Goal: Browse casually: Explore the website without a specific task or goal

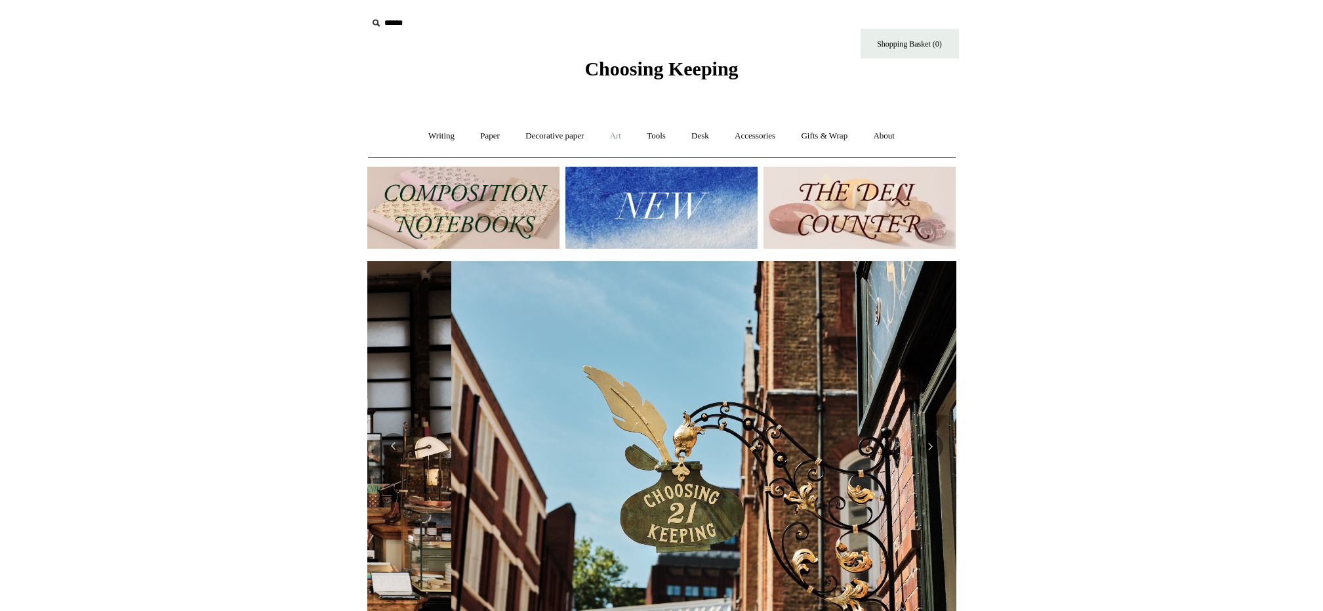
scroll to position [0, 589]
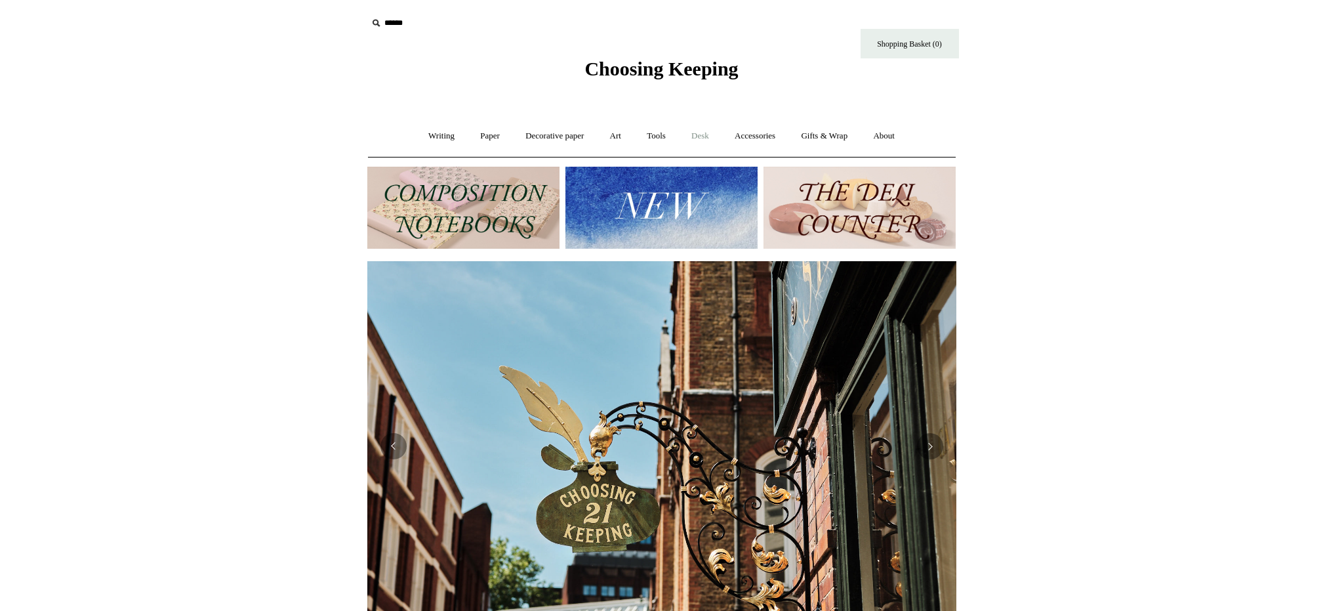
click at [702, 135] on link "Desk +" at bounding box center [699, 136] width 41 height 35
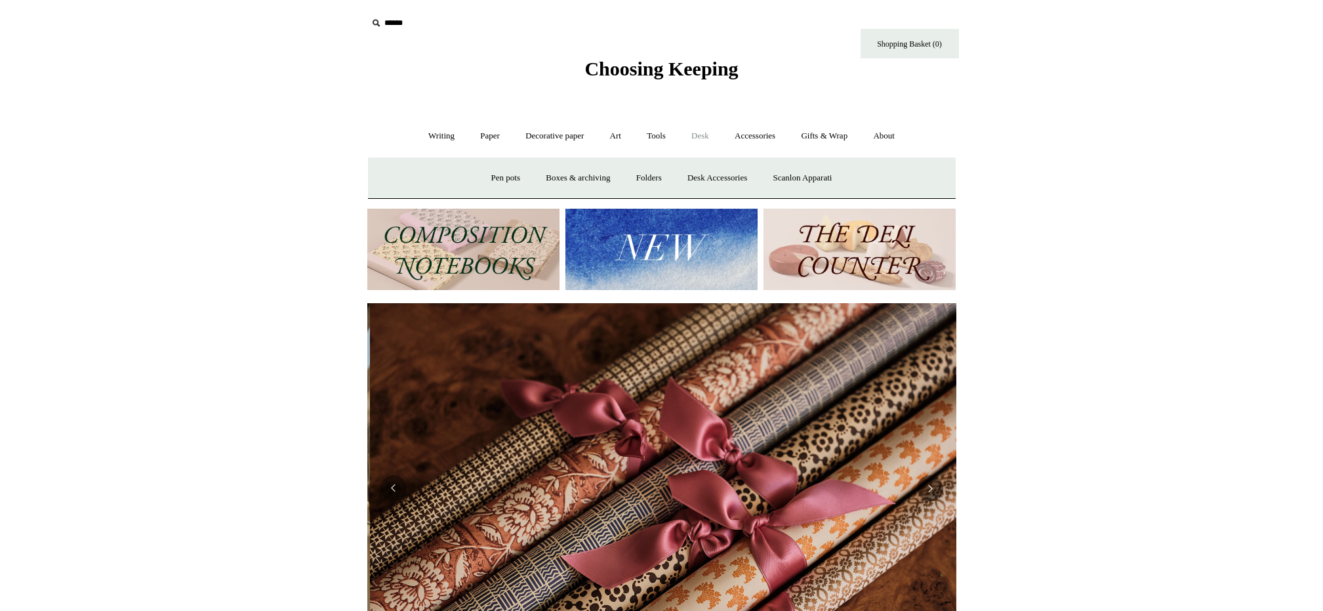
scroll to position [0, 1178]
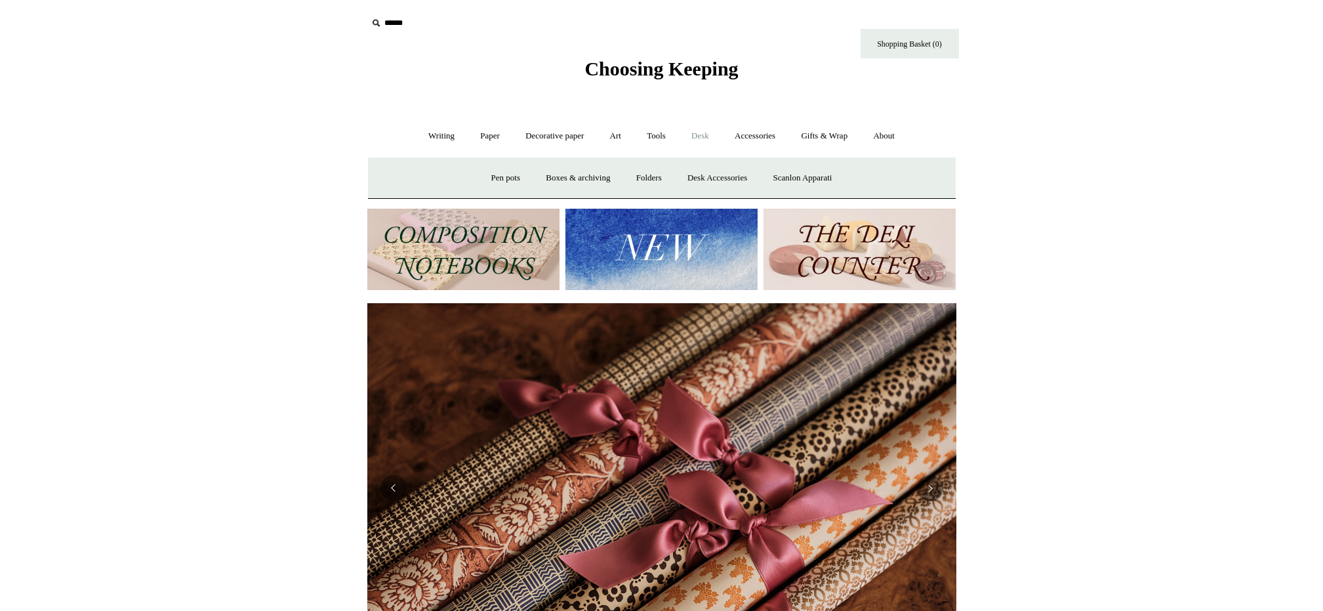
click at [704, 136] on link "Desk -" at bounding box center [699, 136] width 41 height 35
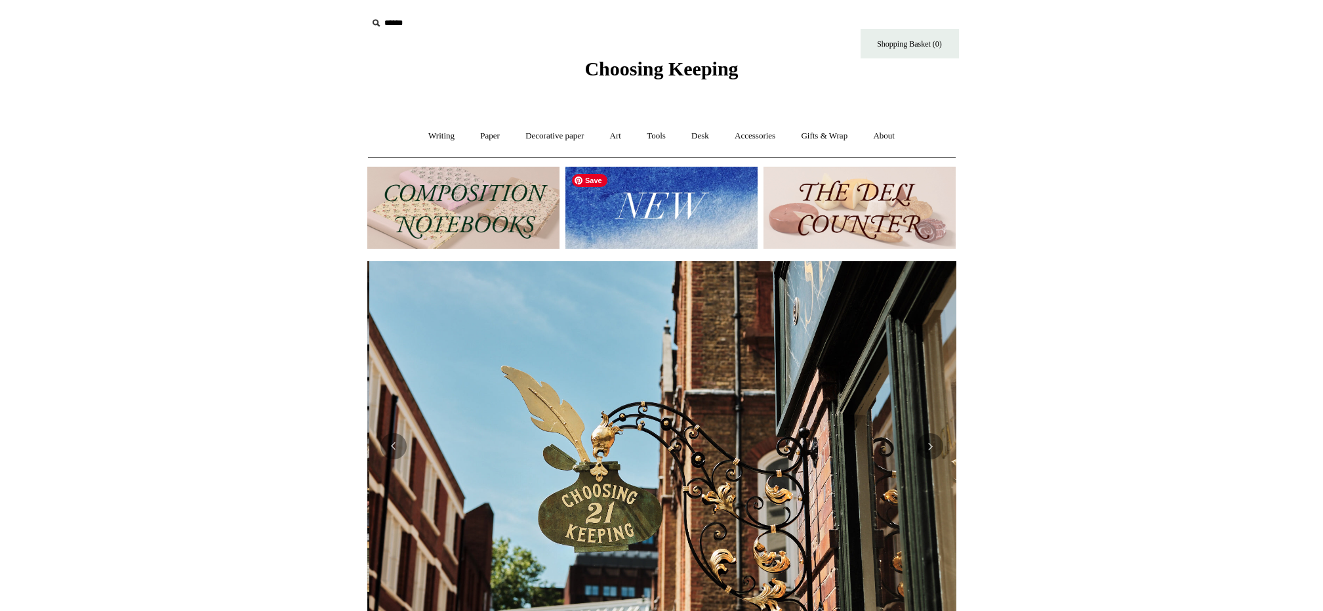
scroll to position [0, 589]
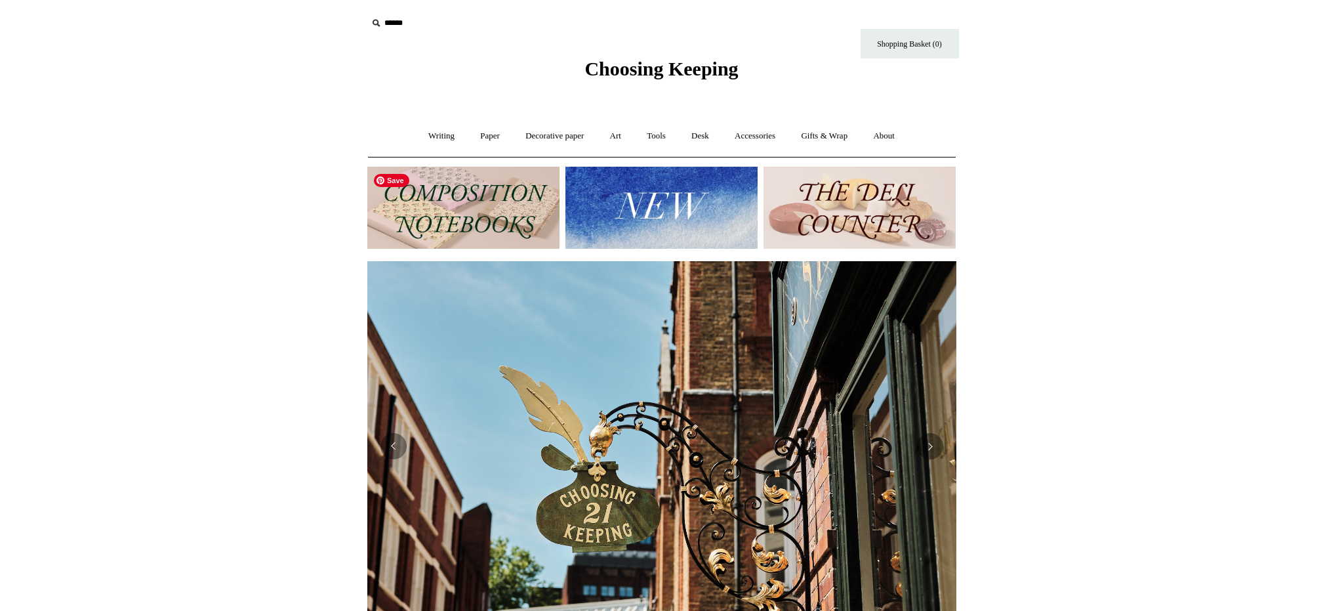
click at [498, 209] on img at bounding box center [463, 208] width 192 height 82
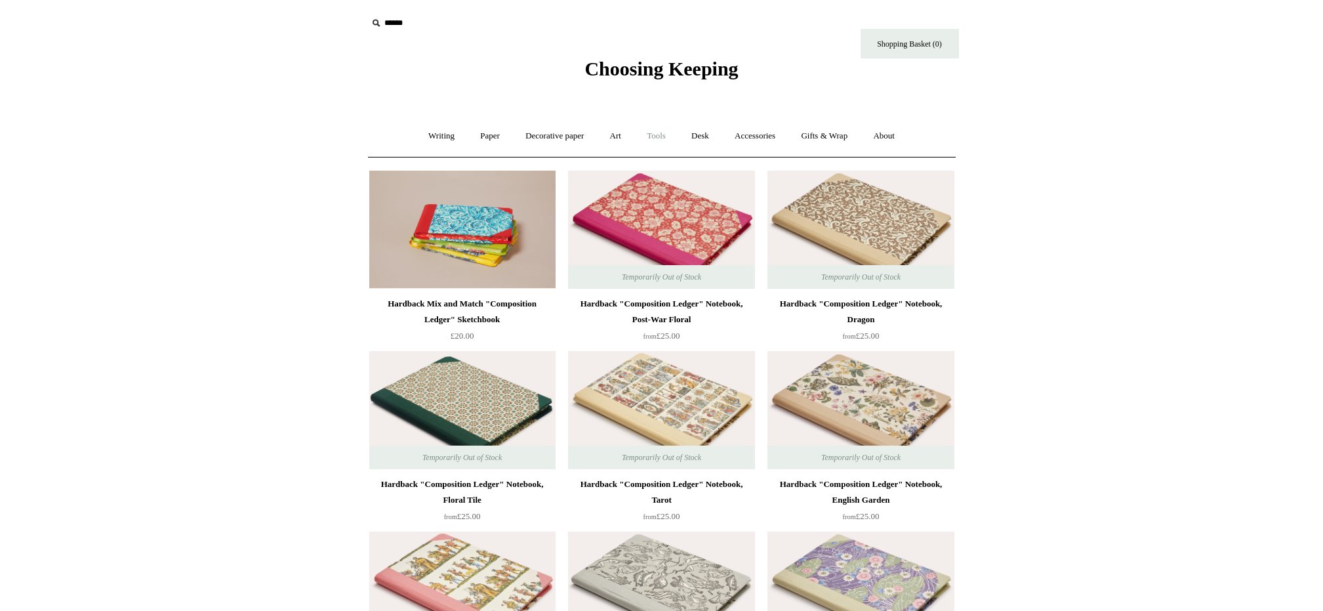
click at [654, 135] on link "Tools +" at bounding box center [656, 136] width 43 height 35
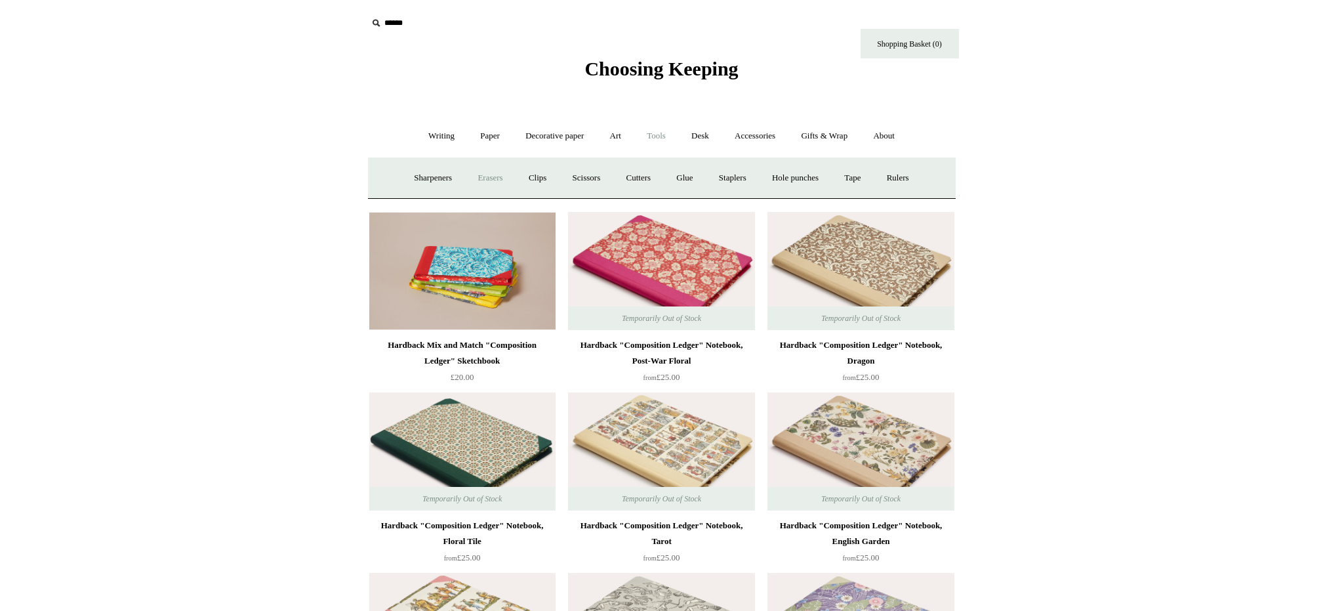
click at [481, 177] on link "Erasers" at bounding box center [490, 178] width 49 height 35
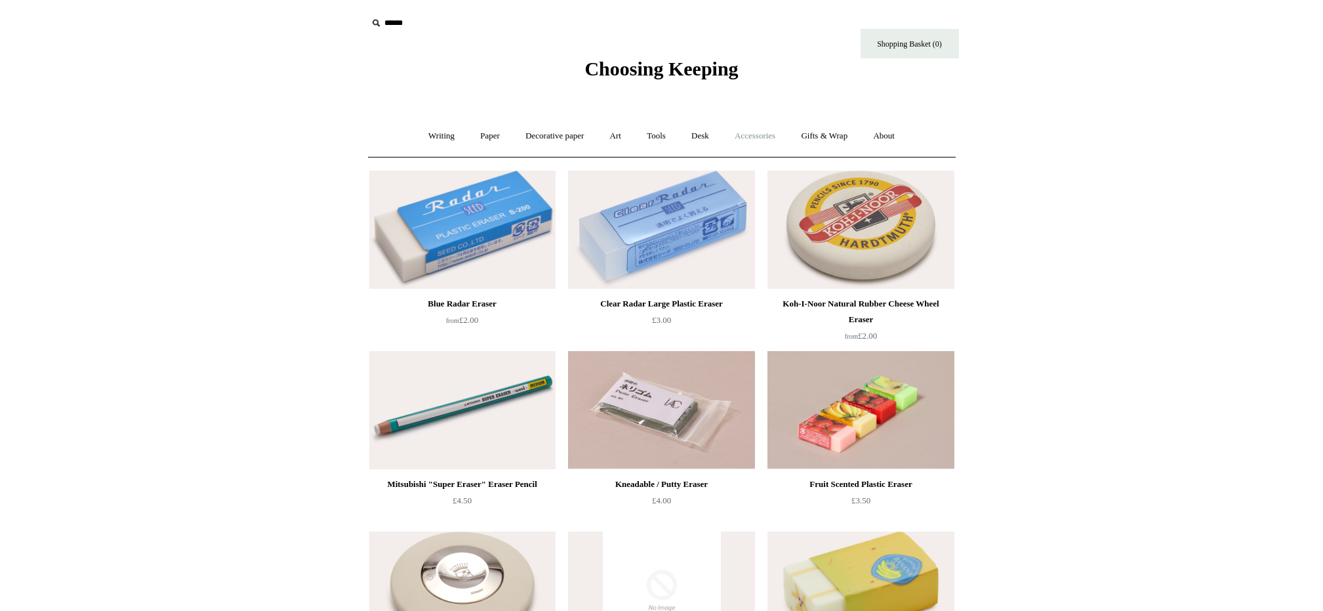
click at [764, 134] on link "Accessories +" at bounding box center [755, 136] width 64 height 35
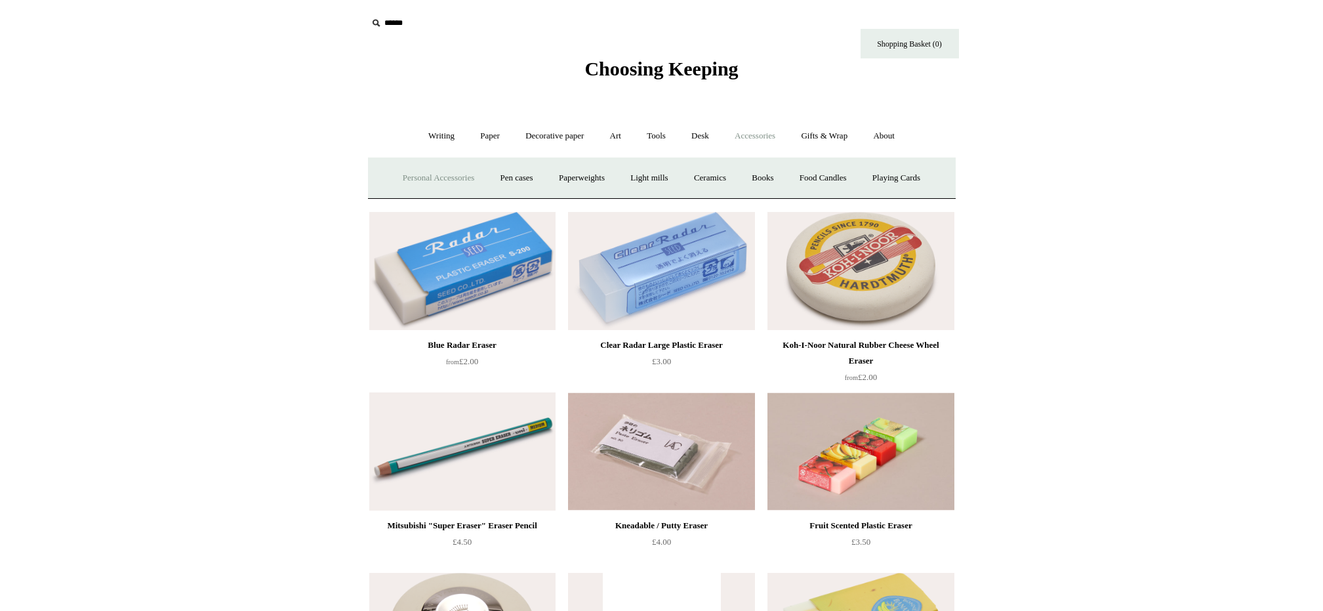
click at [416, 177] on link "Personal Accessories +" at bounding box center [438, 178] width 95 height 35
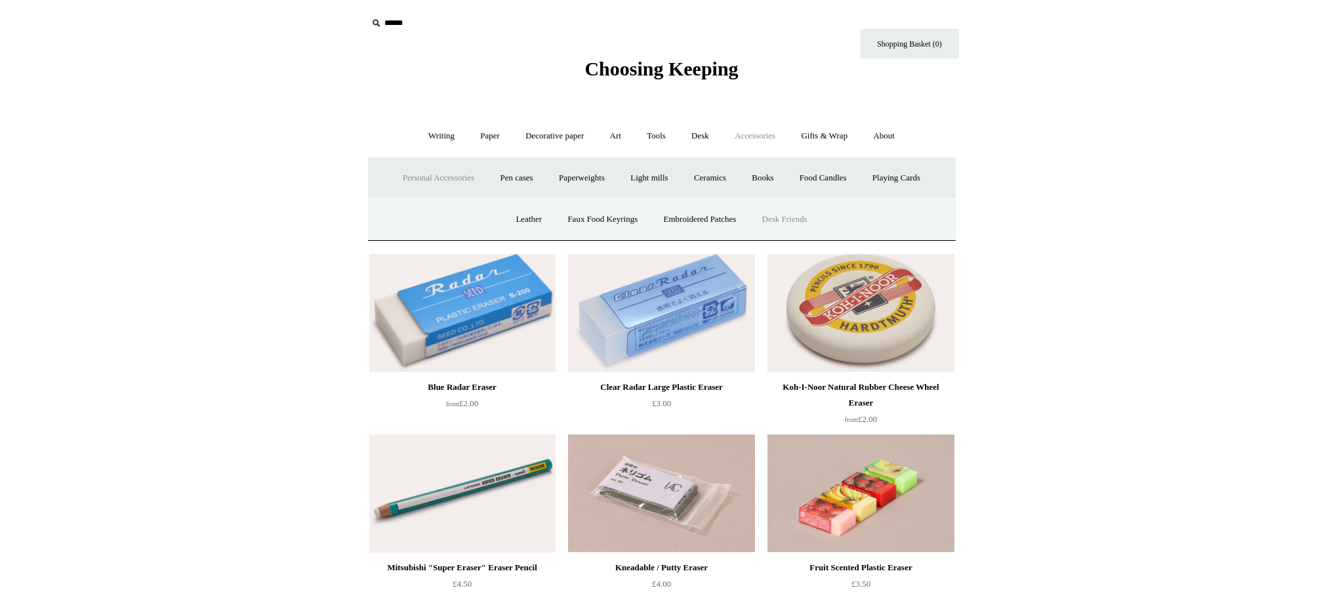
click at [794, 220] on link "Desk Friends" at bounding box center [784, 219] width 69 height 35
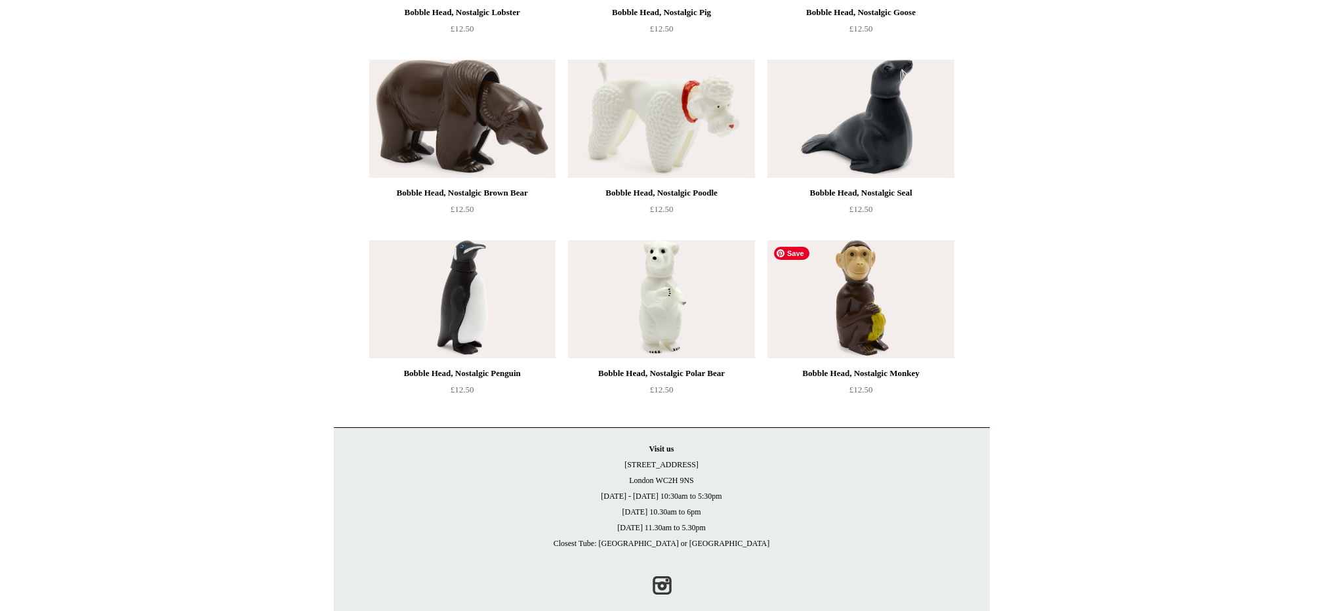
scroll to position [646, 0]
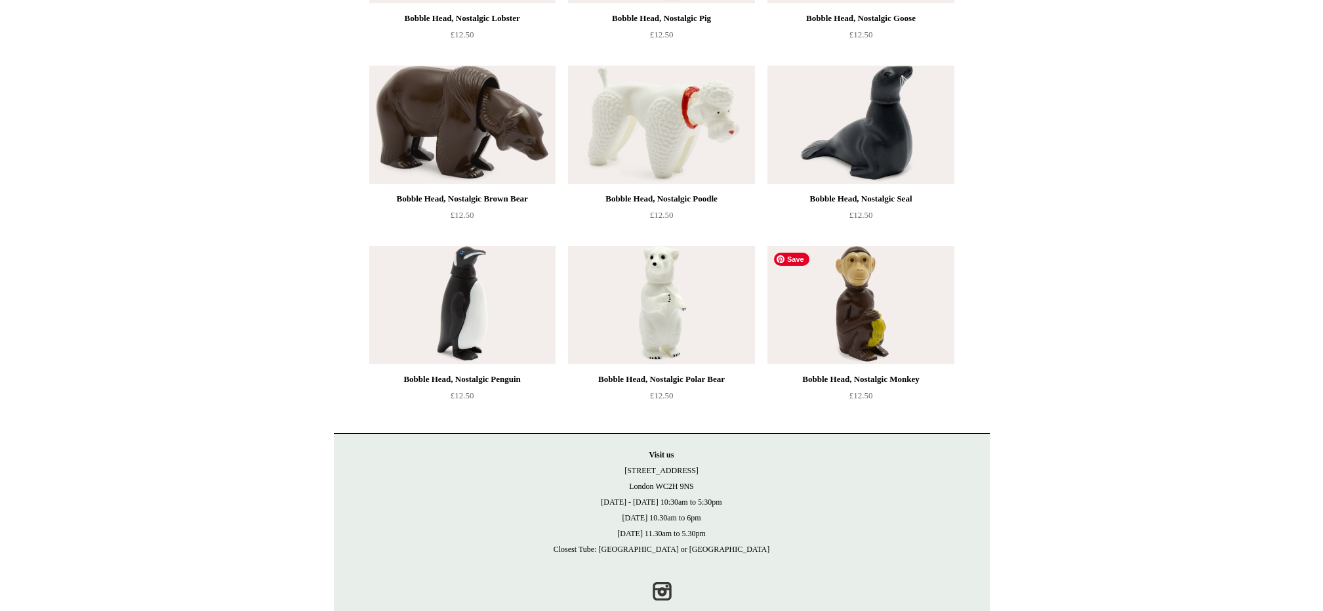
click at [878, 300] on img at bounding box center [860, 305] width 186 height 118
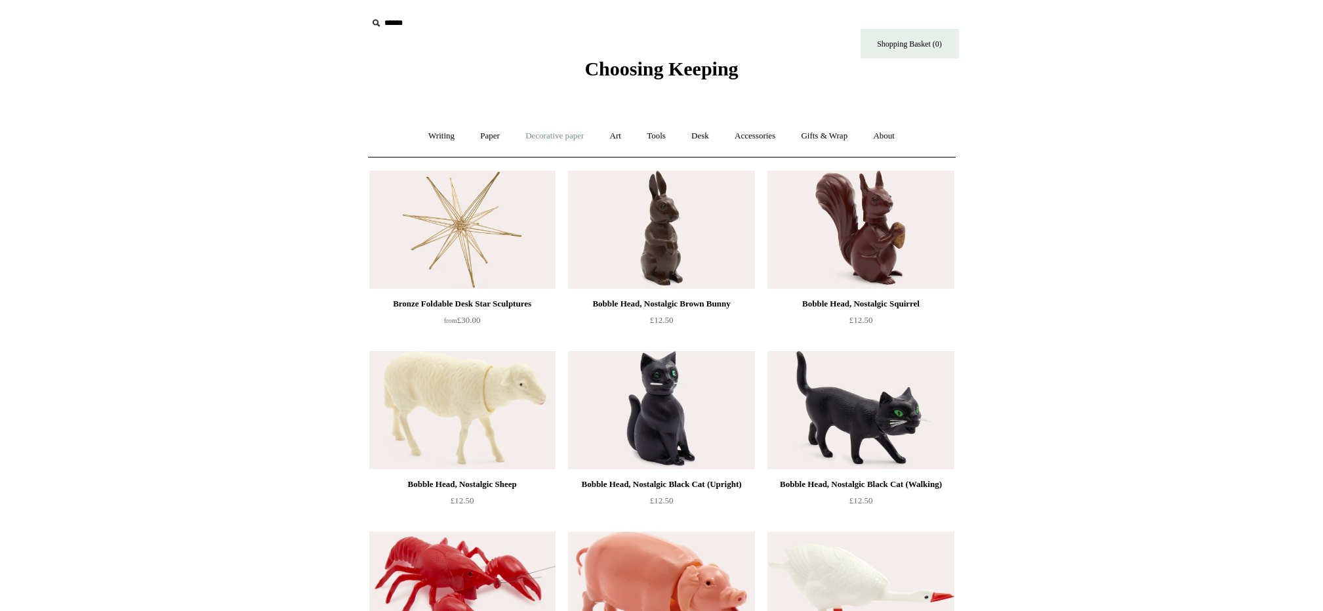
click at [534, 137] on link "Decorative paper +" at bounding box center [555, 136] width 82 height 35
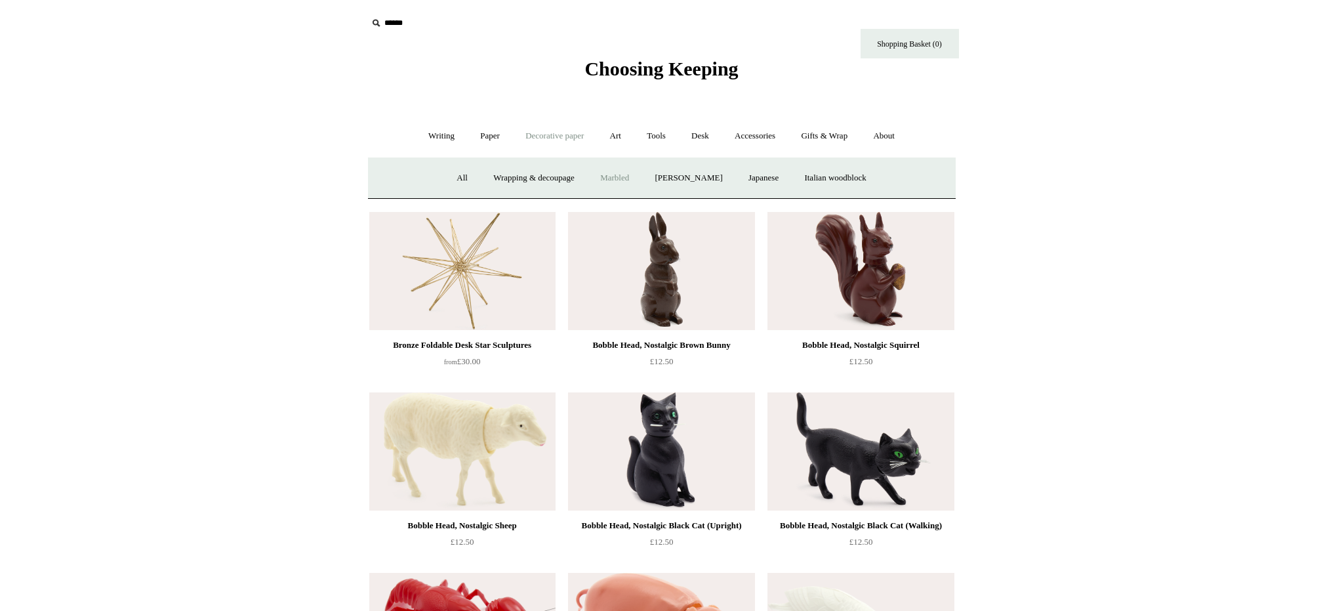
click at [608, 174] on link "Marbled" at bounding box center [614, 178] width 52 height 35
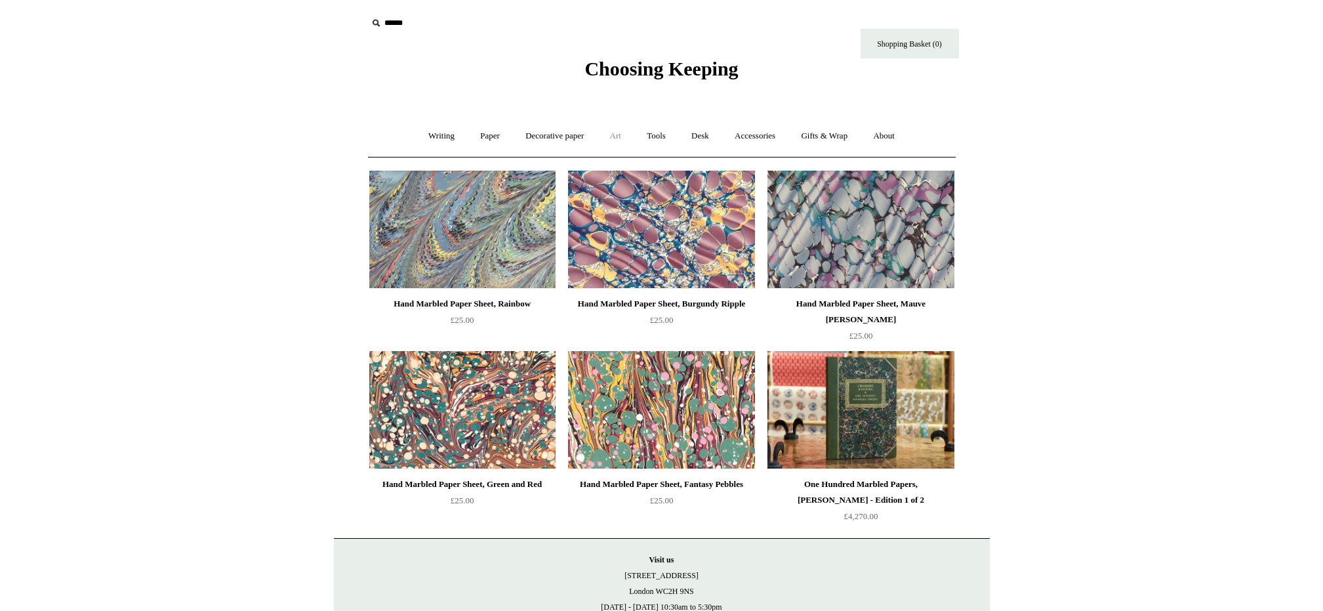
click at [615, 136] on link "Art +" at bounding box center [615, 136] width 35 height 35
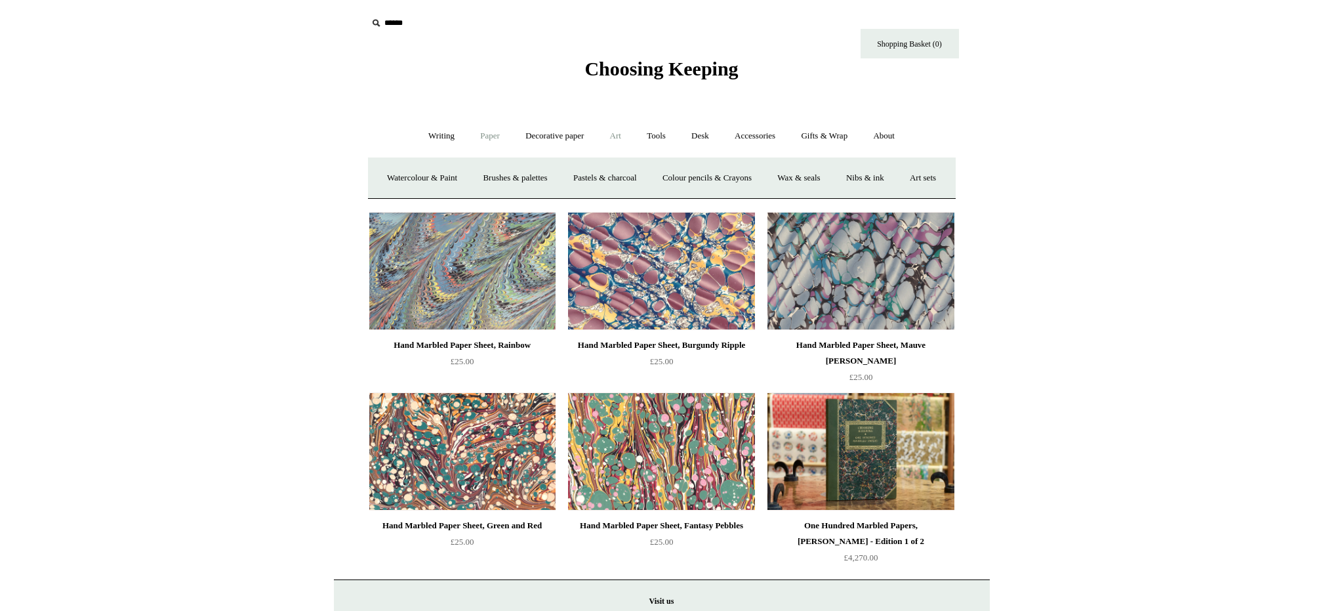
click at [484, 137] on link "Paper +" at bounding box center [489, 136] width 43 height 35
click at [713, 177] on link "Greeting cards +" at bounding box center [714, 178] width 73 height 35
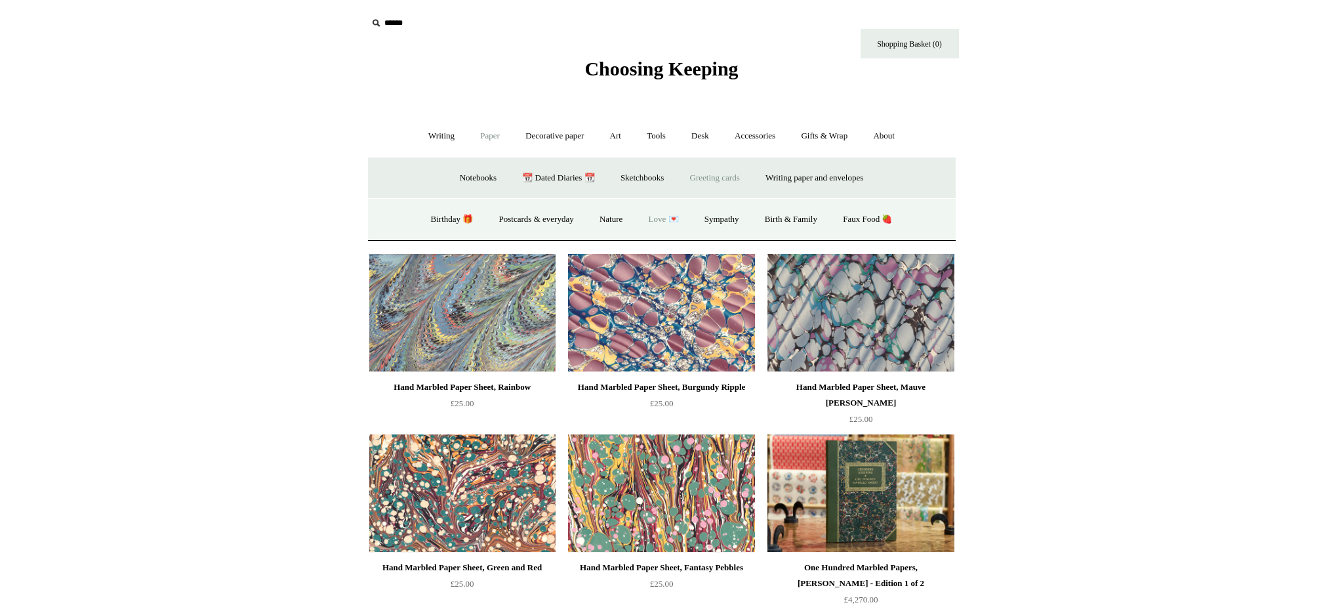
click at [659, 218] on link "Love 💌" at bounding box center [664, 219] width 54 height 35
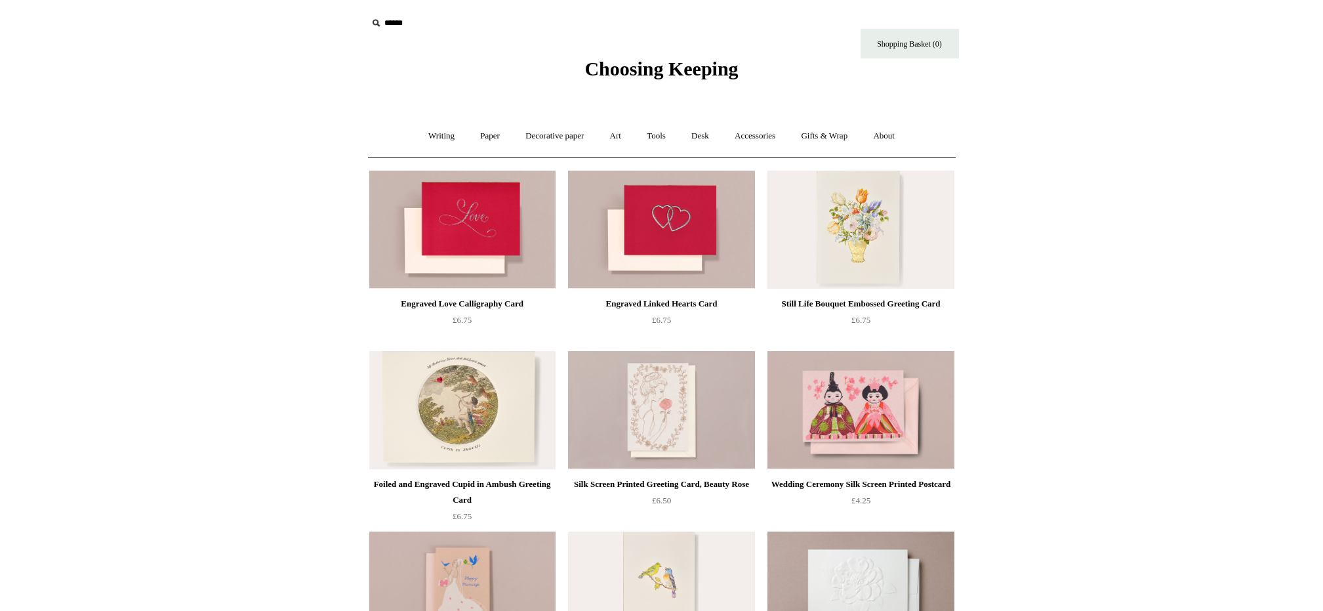
click at [618, 69] on span "Choosing Keeping" at bounding box center [660, 69] width 153 height 22
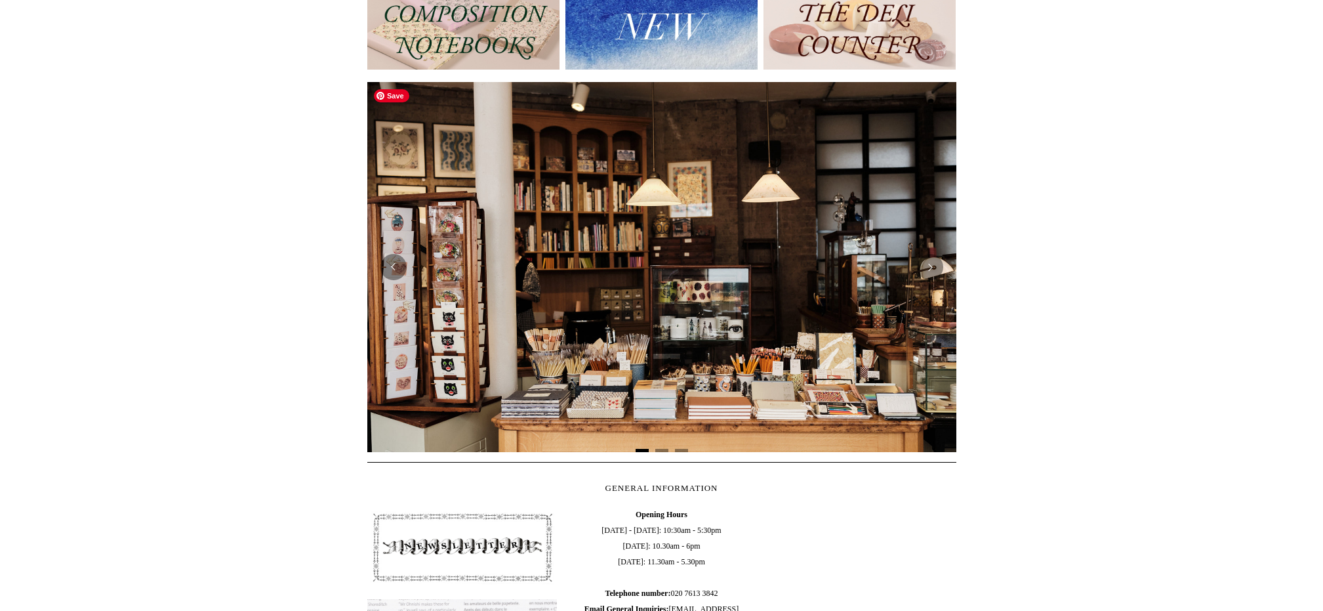
scroll to position [180, 0]
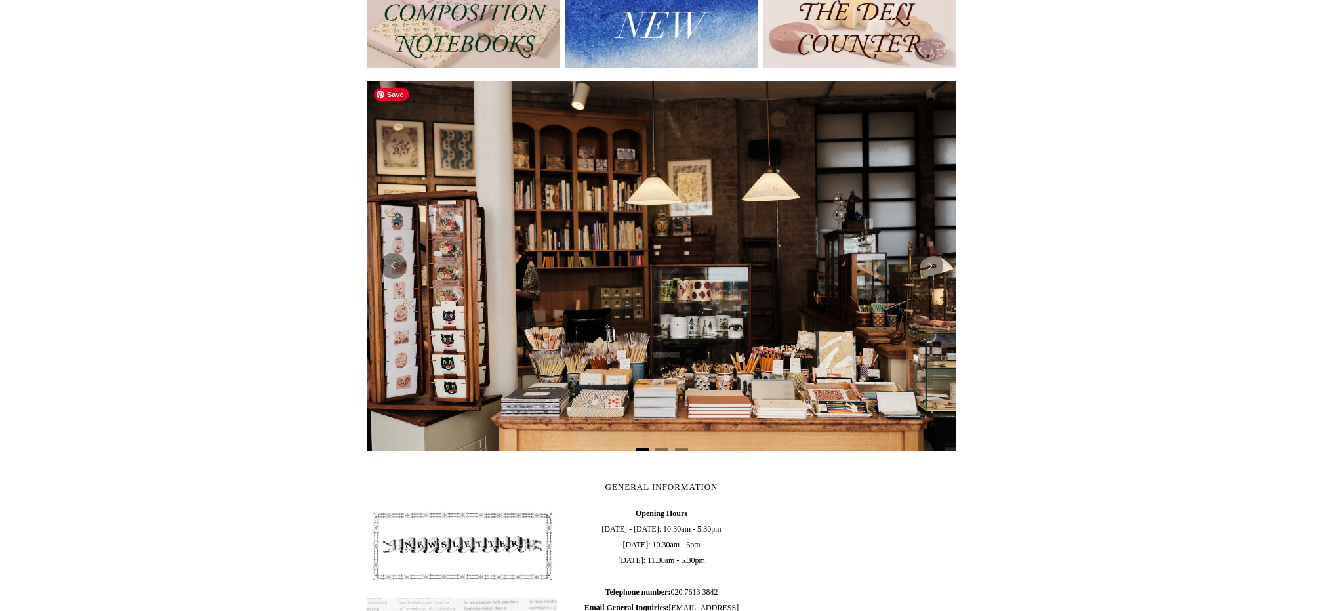
click at [671, 352] on div at bounding box center [661, 266] width 589 height 370
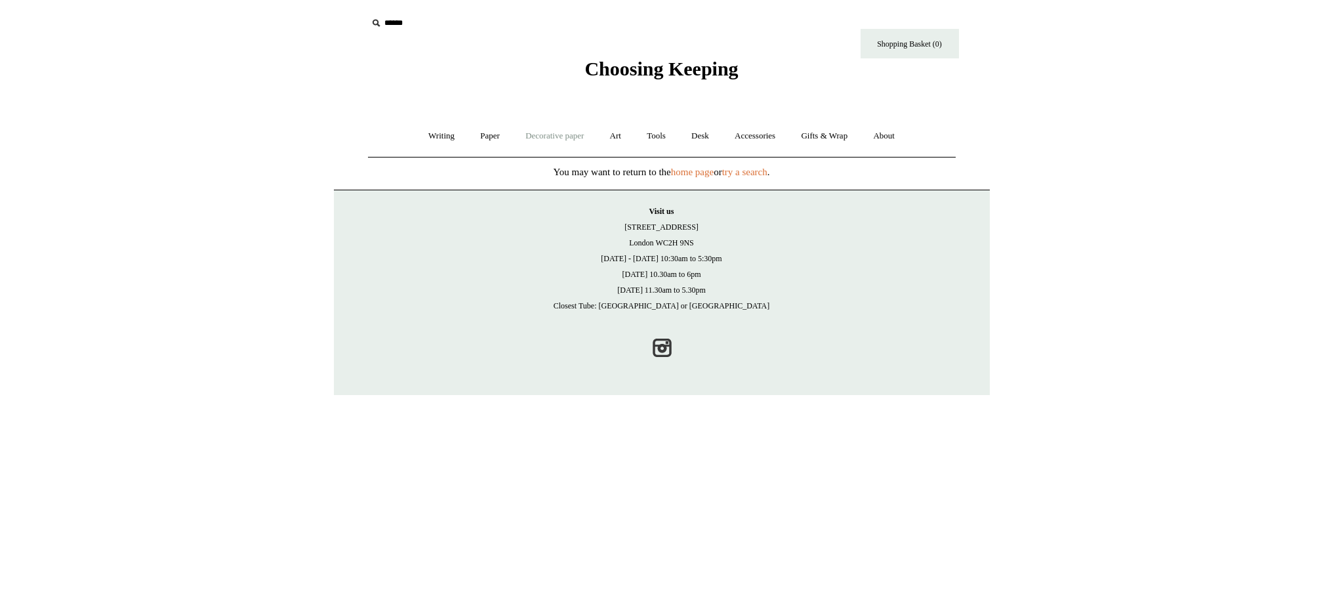
click at [553, 134] on link "Decorative paper +" at bounding box center [555, 136] width 82 height 35
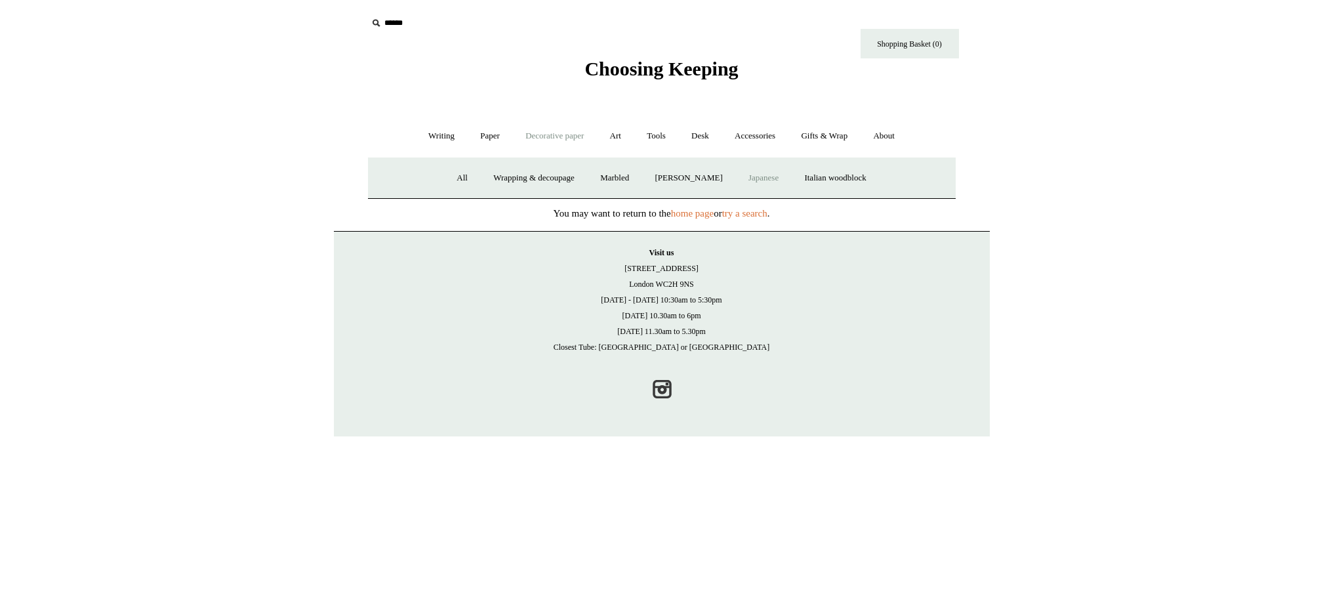
click at [762, 177] on link "Japanese" at bounding box center [764, 178] width 54 height 35
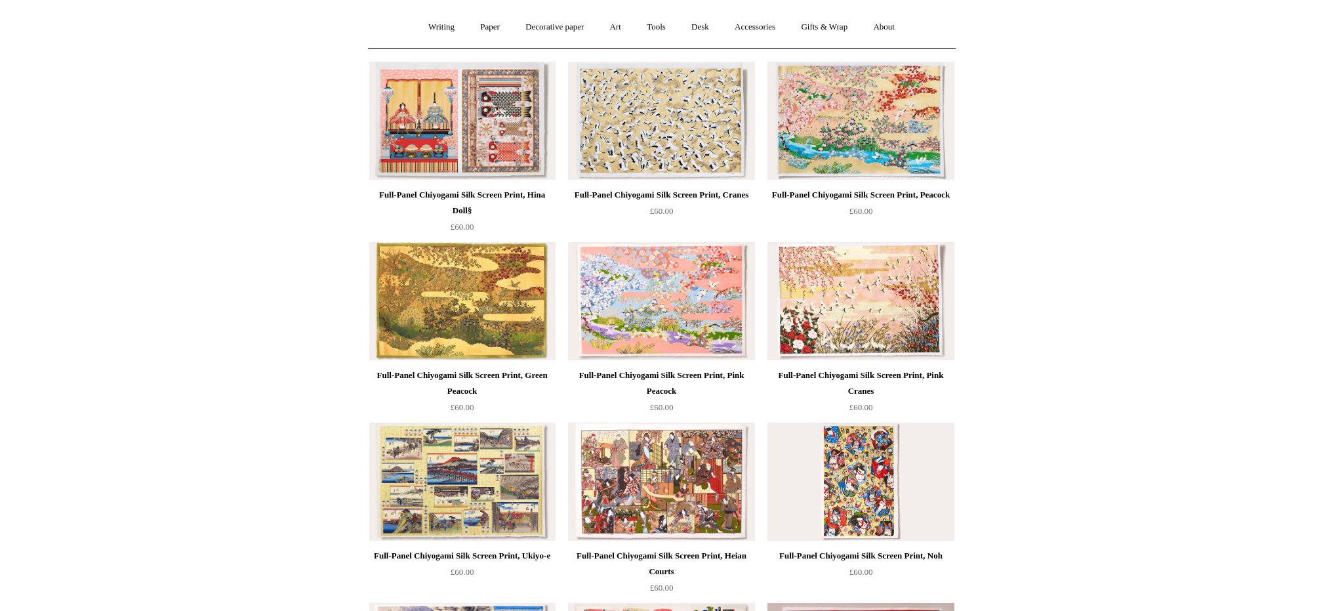
scroll to position [140, 0]
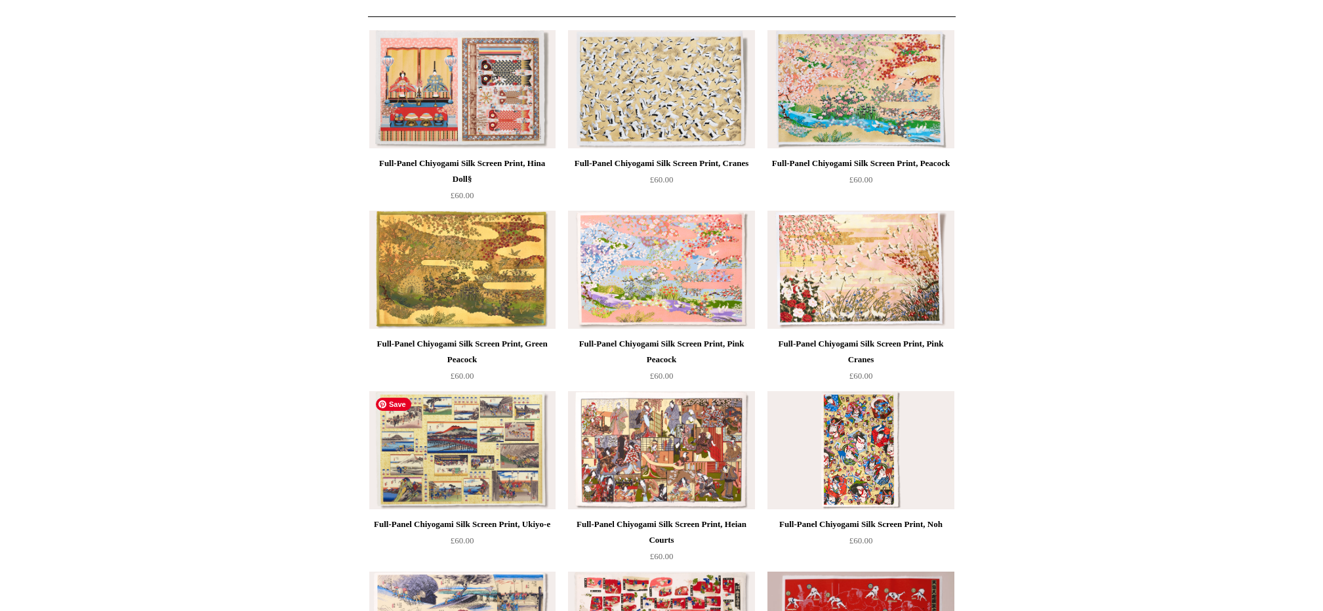
click at [476, 449] on img at bounding box center [462, 450] width 186 height 118
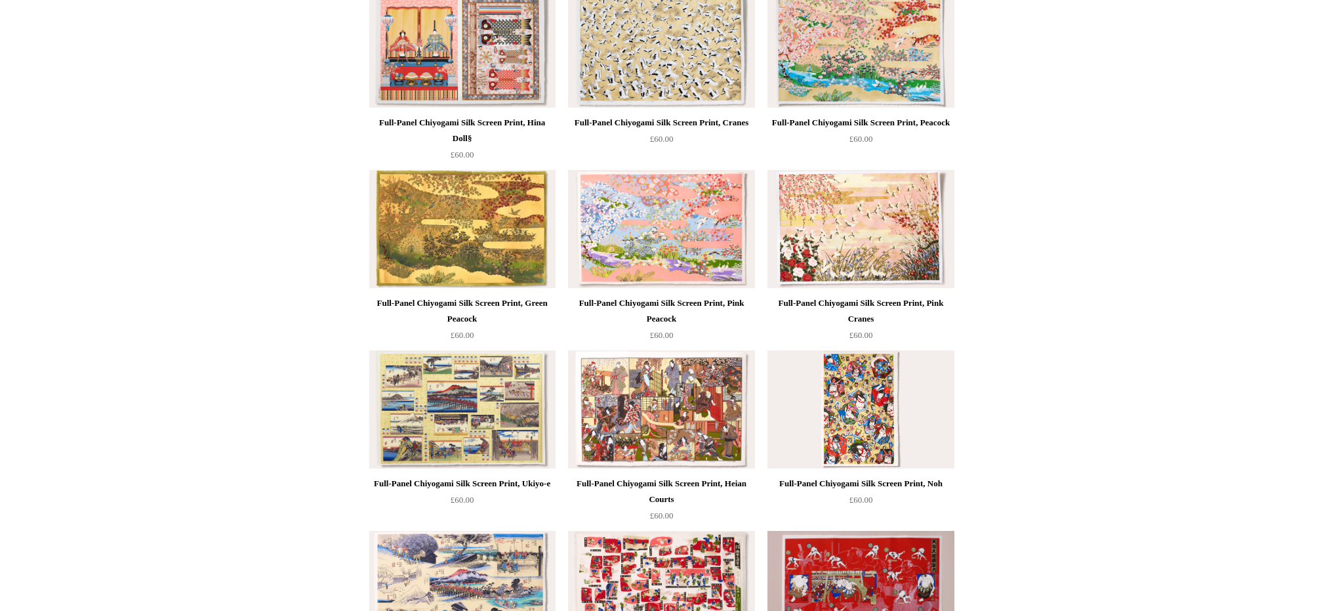
scroll to position [182, 0]
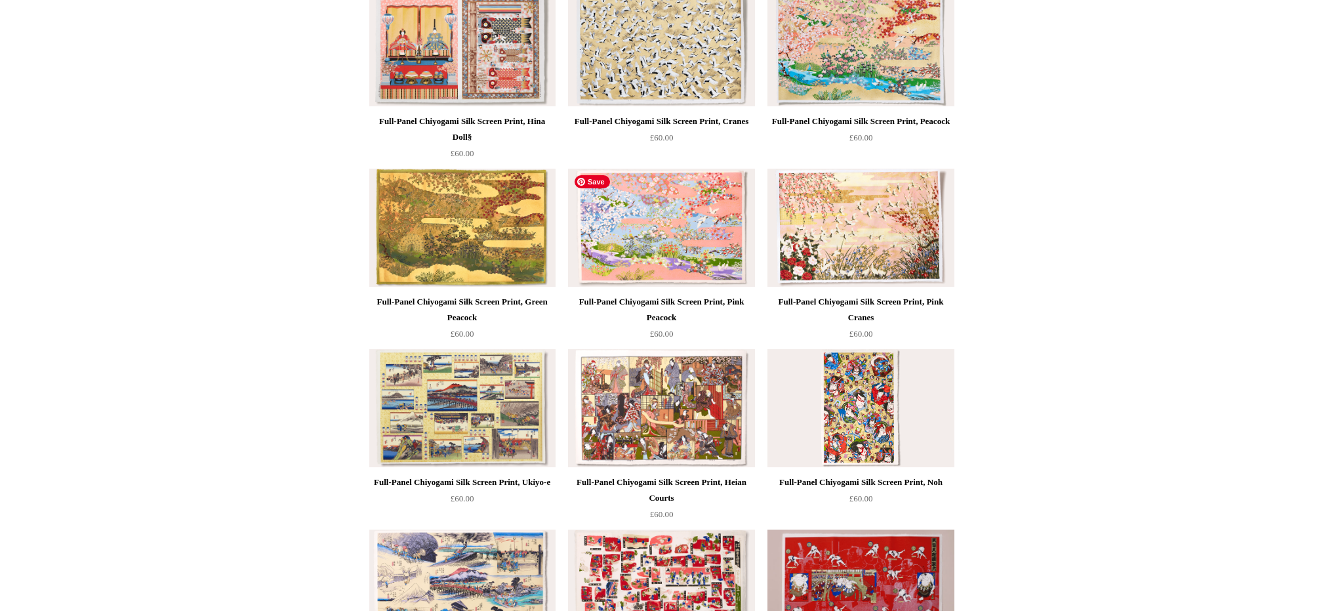
click at [672, 227] on img at bounding box center [661, 228] width 186 height 118
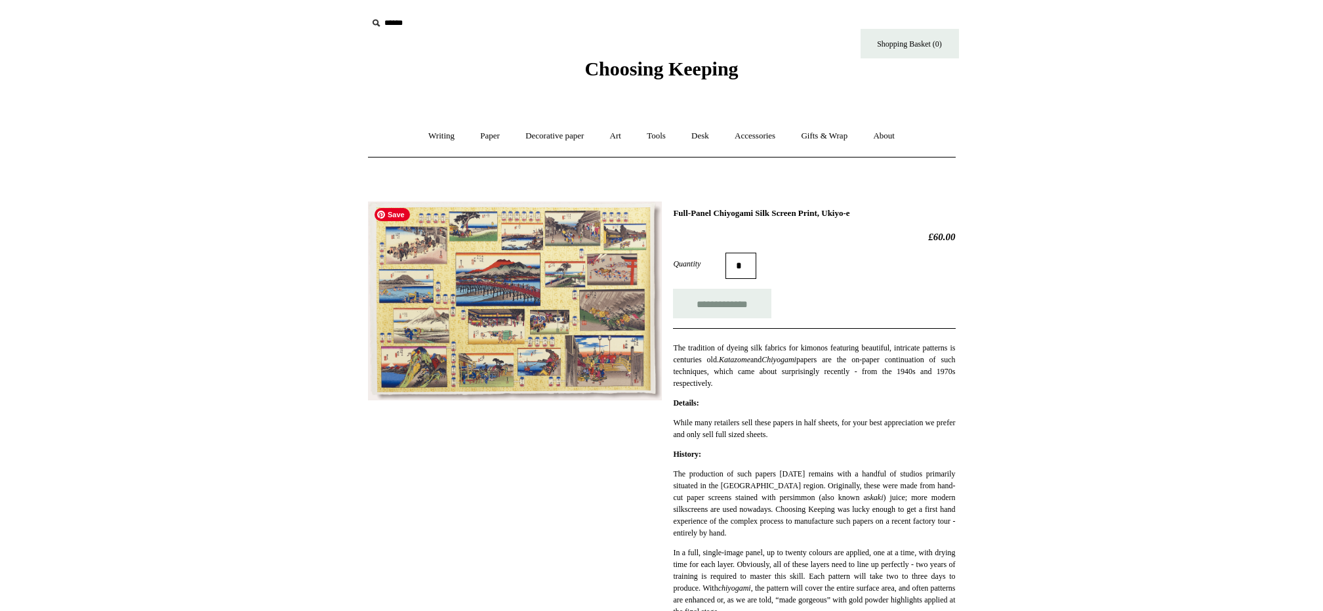
click at [486, 311] on img at bounding box center [515, 300] width 294 height 199
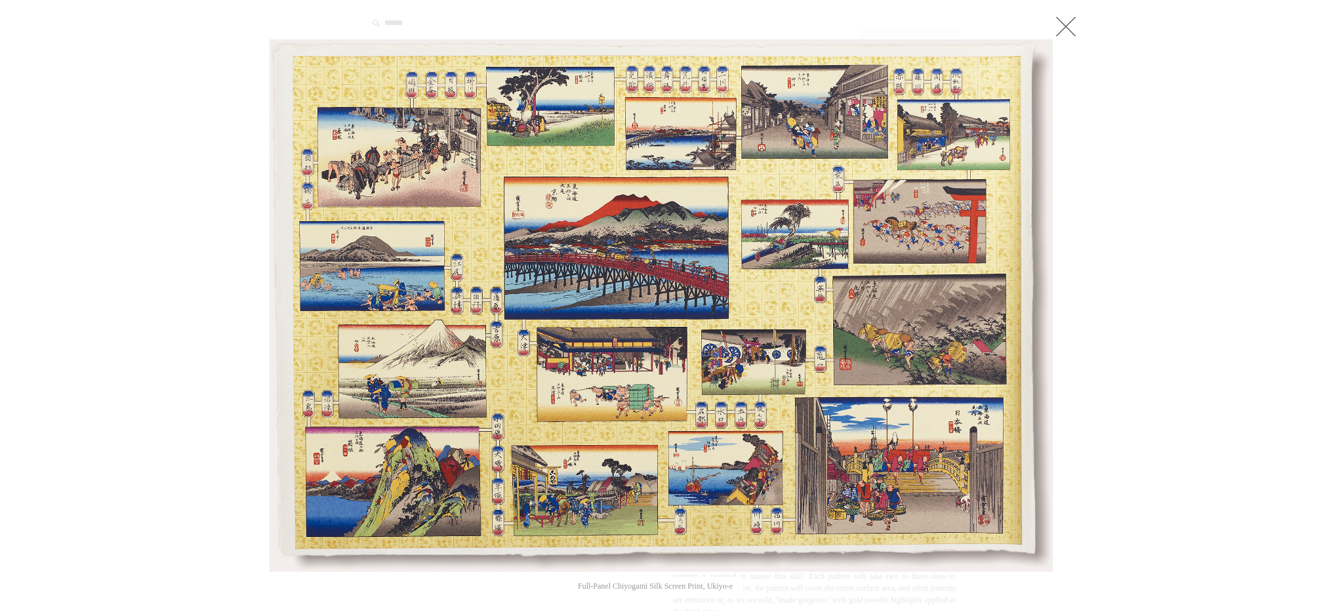
click at [1069, 20] on link at bounding box center [1066, 26] width 26 height 26
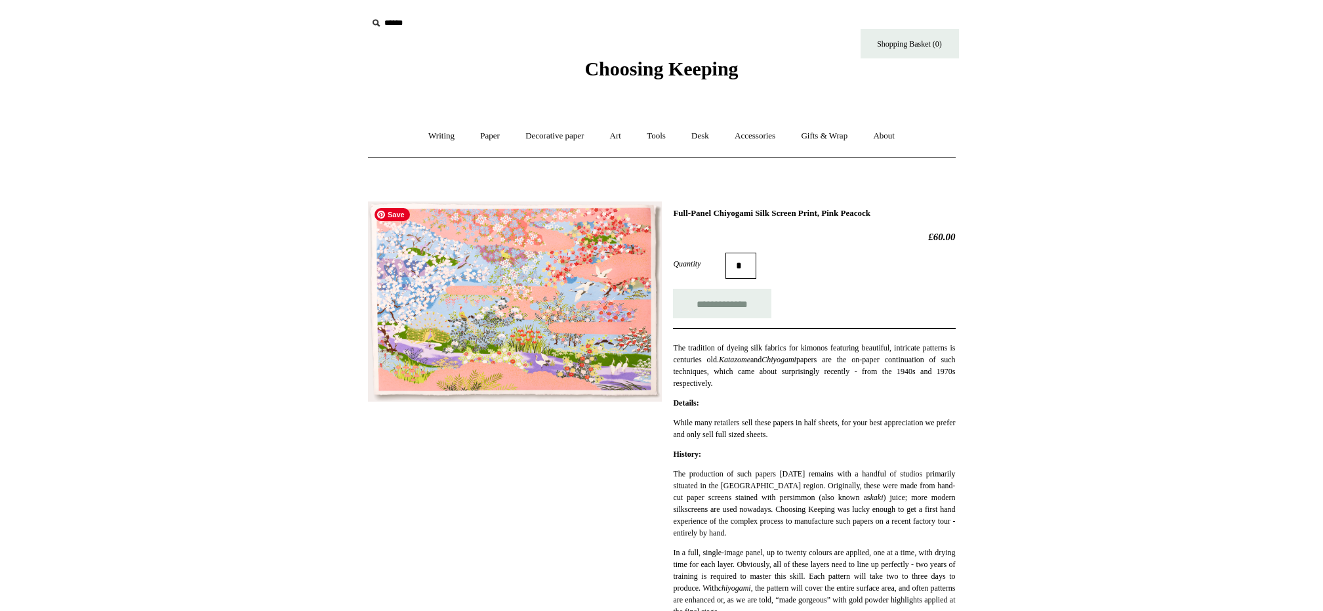
click at [466, 350] on img at bounding box center [515, 301] width 294 height 200
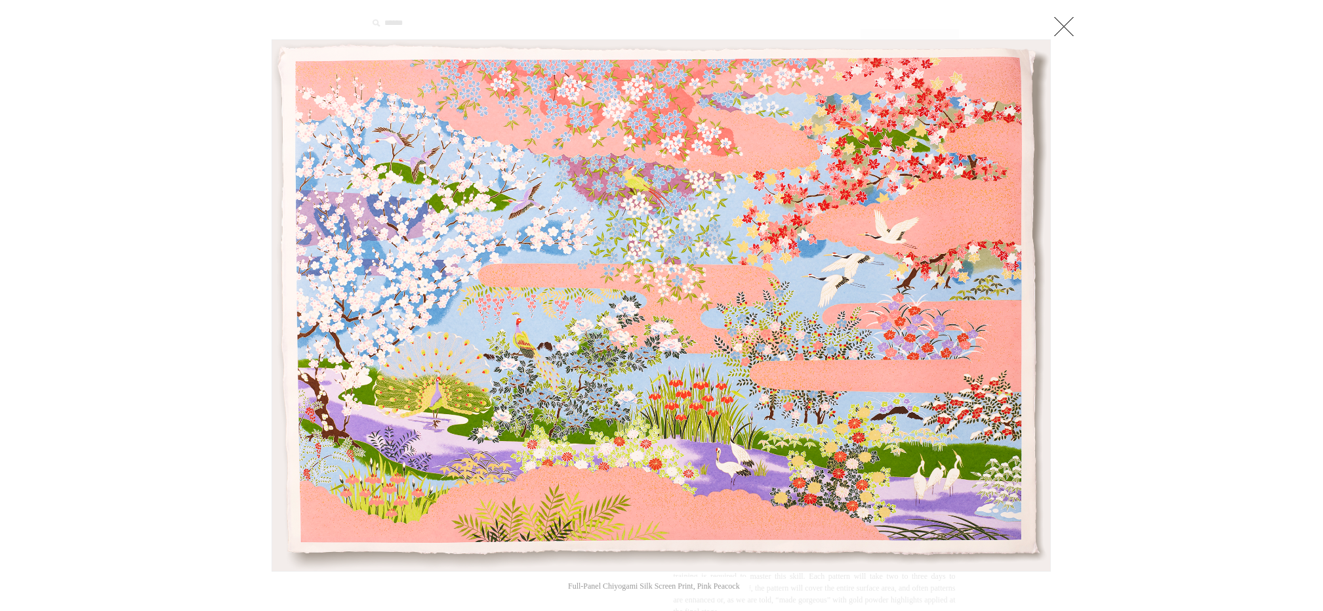
click at [1065, 23] on link at bounding box center [1064, 26] width 26 height 26
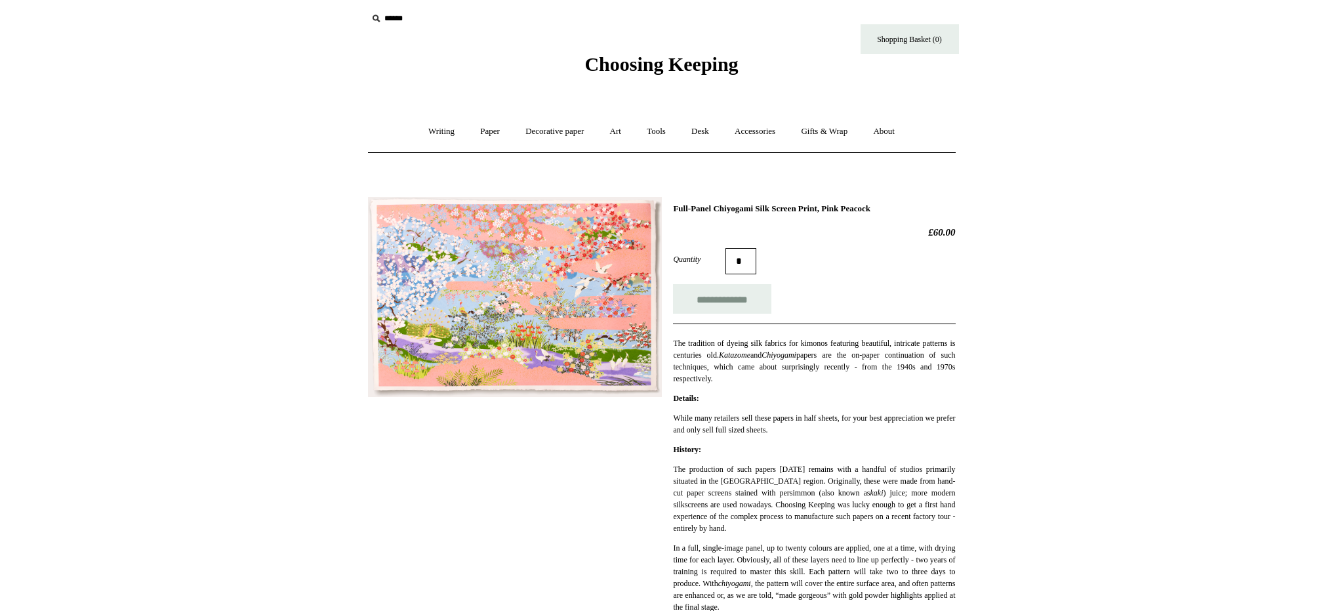
scroll to position [3, 0]
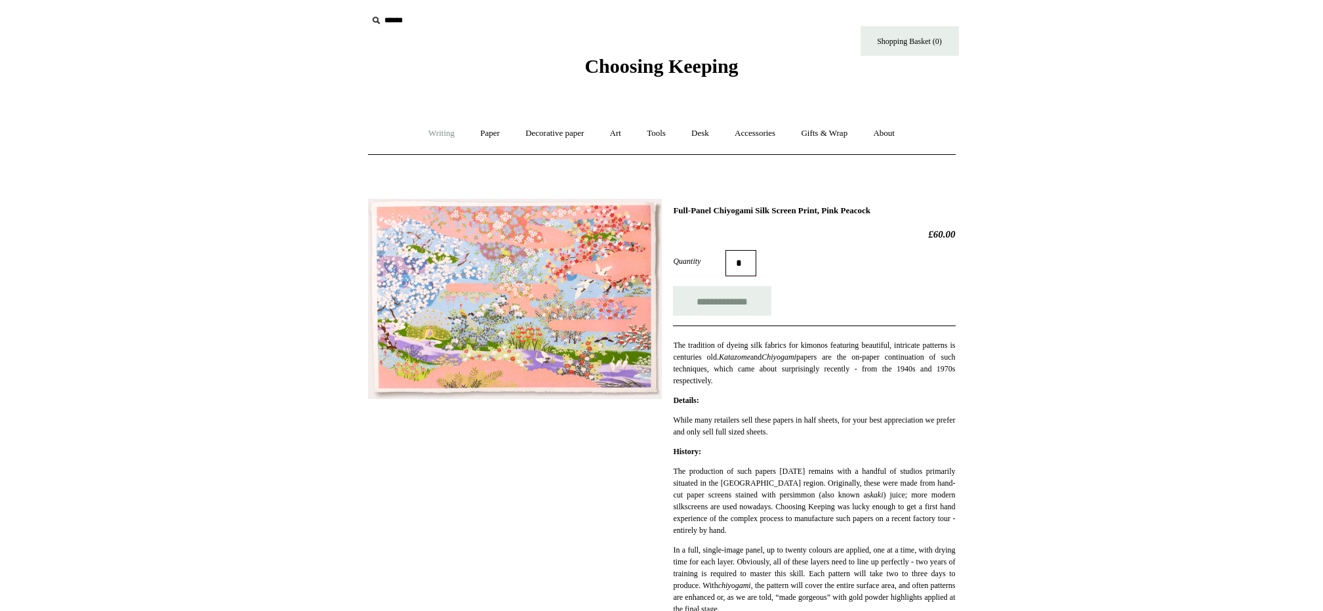
click at [446, 135] on link "Writing +" at bounding box center [441, 133] width 50 height 35
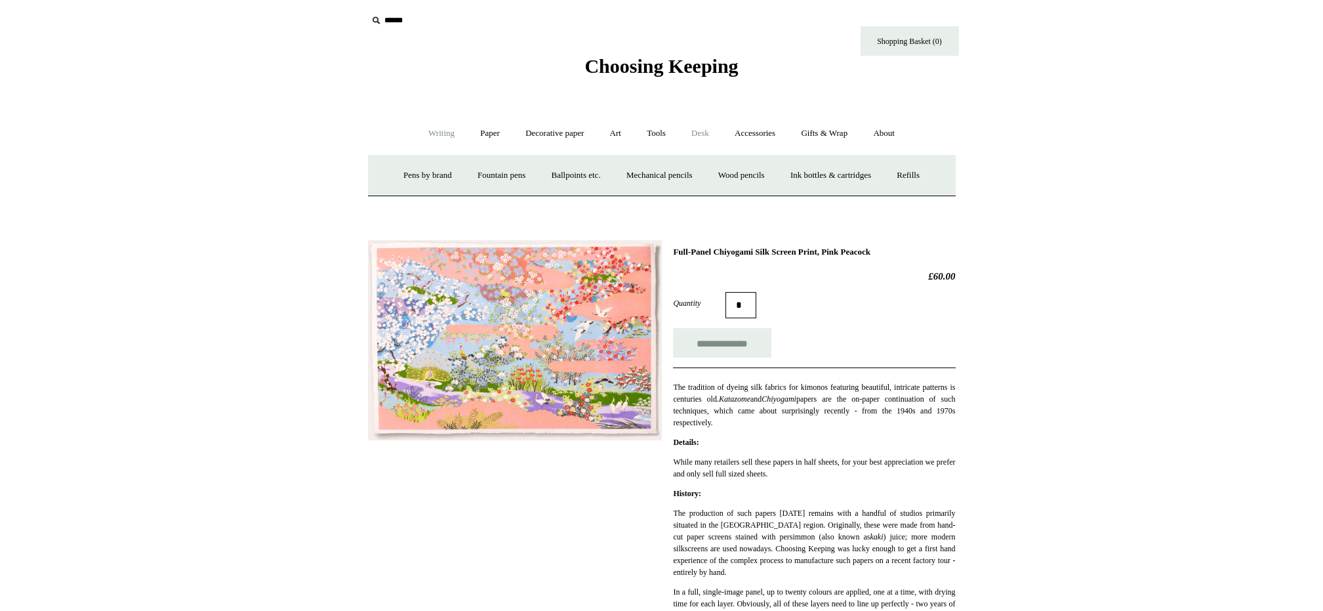
click at [702, 132] on link "Desk +" at bounding box center [699, 133] width 41 height 35
click at [566, 174] on link "Boxes & archiving" at bounding box center [578, 175] width 88 height 35
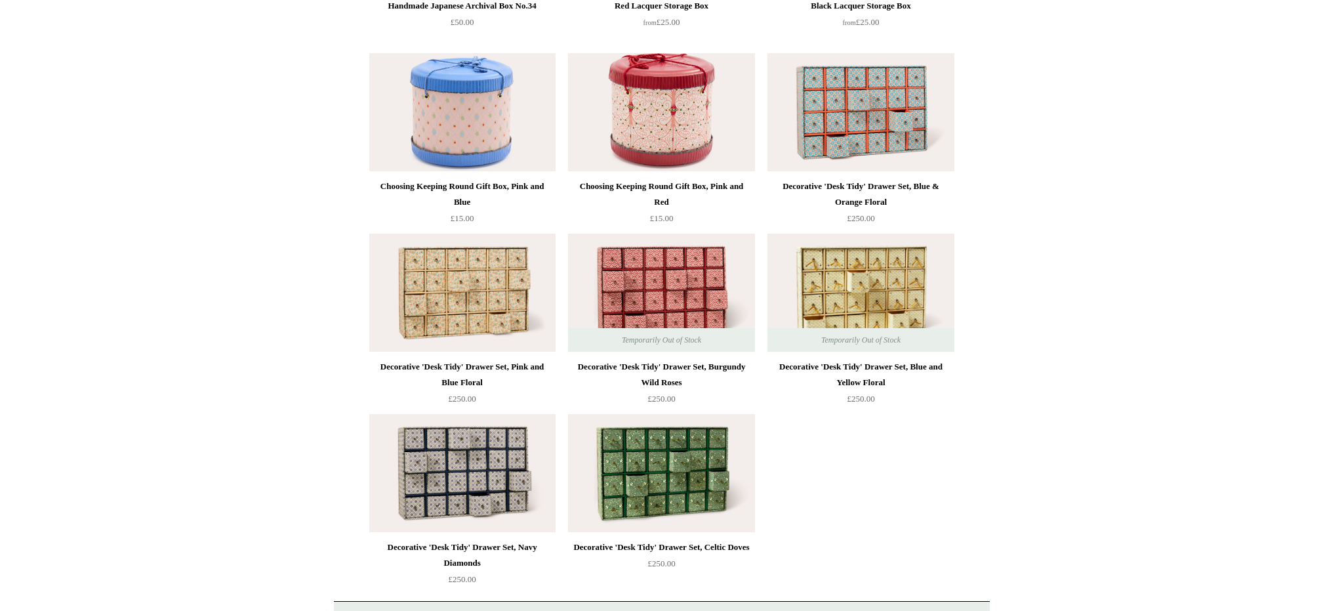
scroll to position [1747, 0]
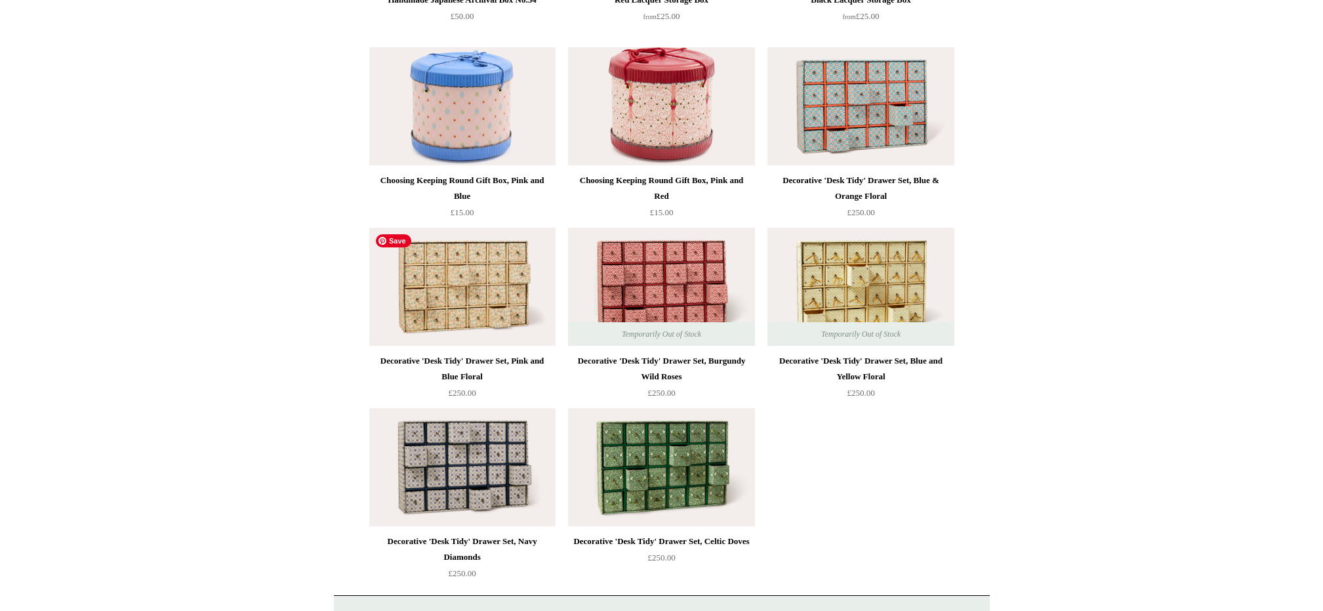
click at [460, 287] on img at bounding box center [462, 287] width 186 height 118
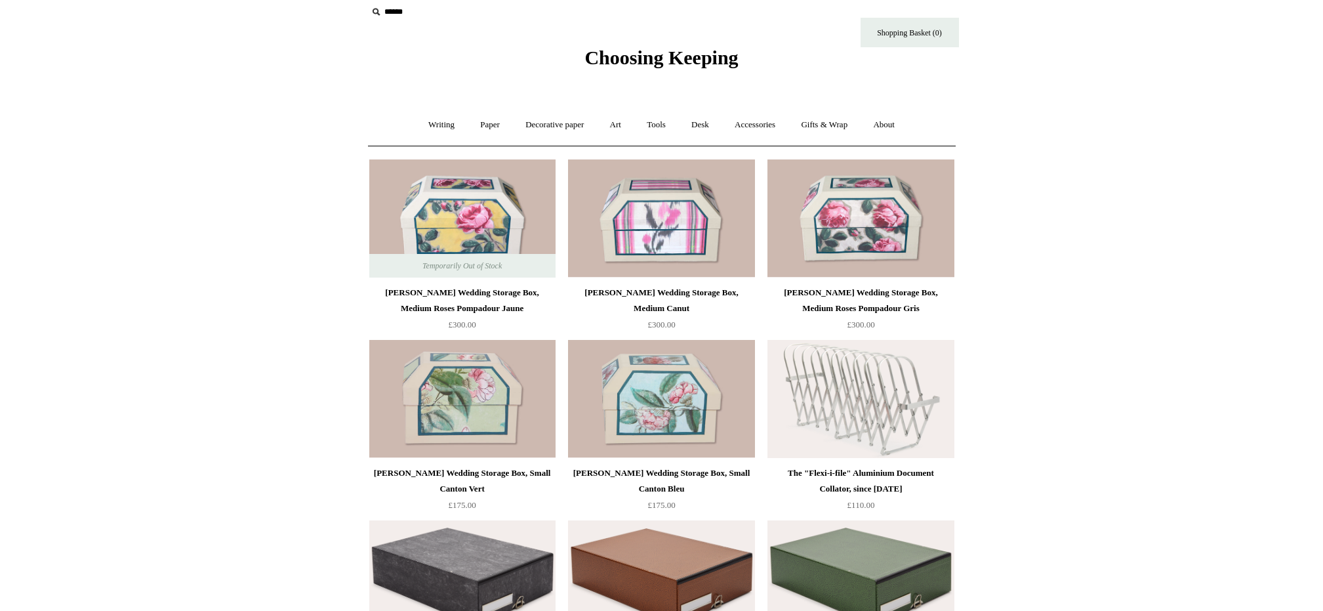
scroll to position [0, 0]
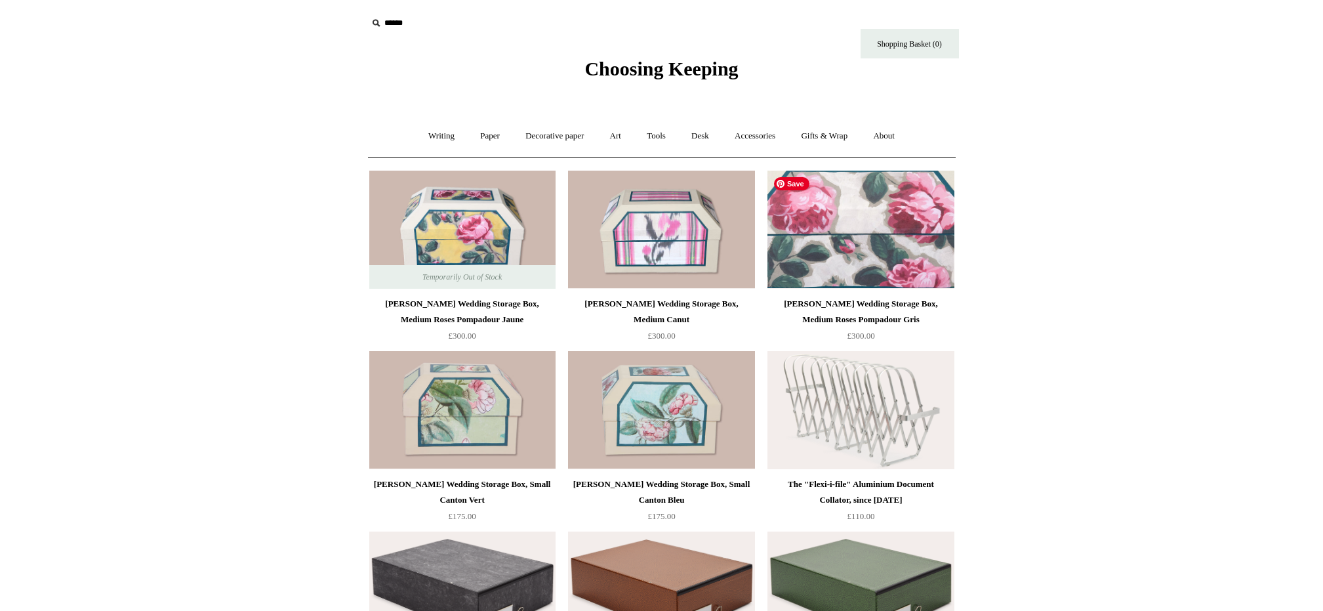
click at [863, 234] on img at bounding box center [860, 230] width 186 height 118
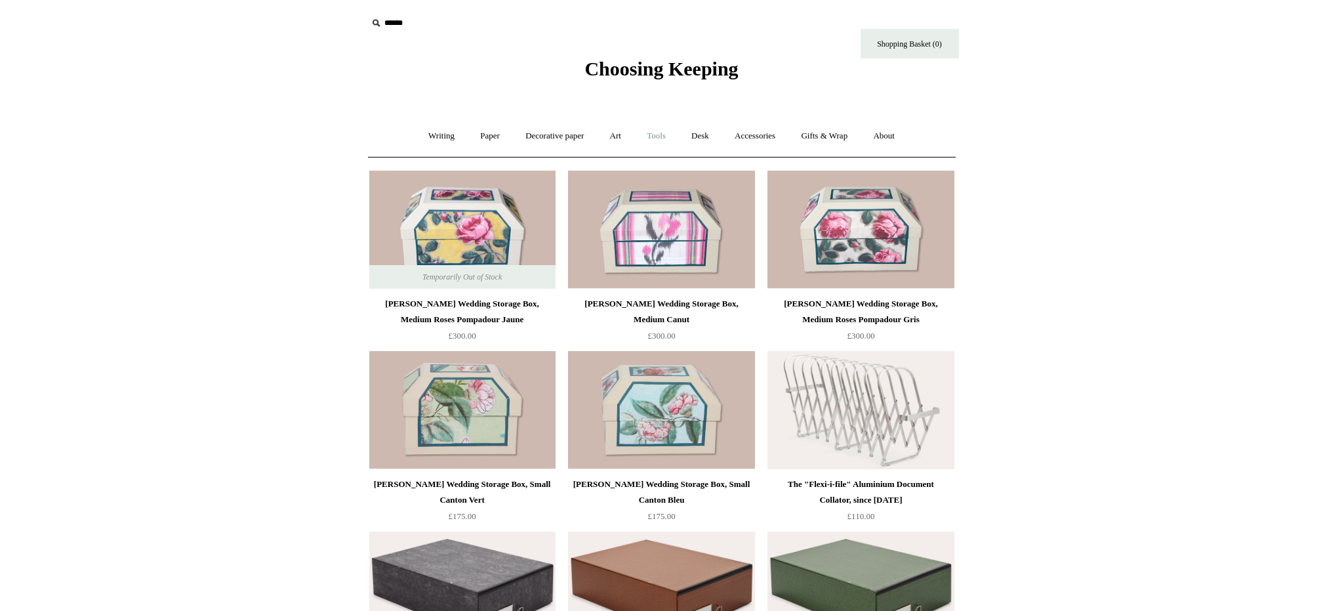
click at [659, 136] on link "Tools +" at bounding box center [656, 136] width 43 height 35
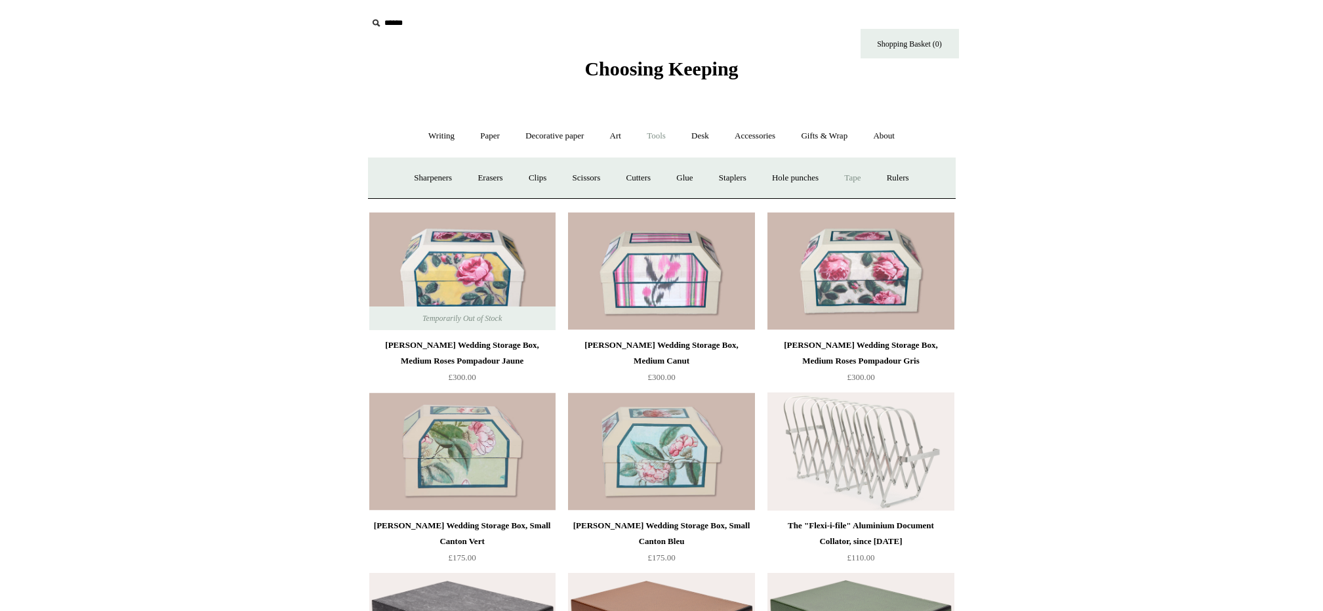
click at [865, 177] on link "Tape +" at bounding box center [852, 178] width 40 height 35
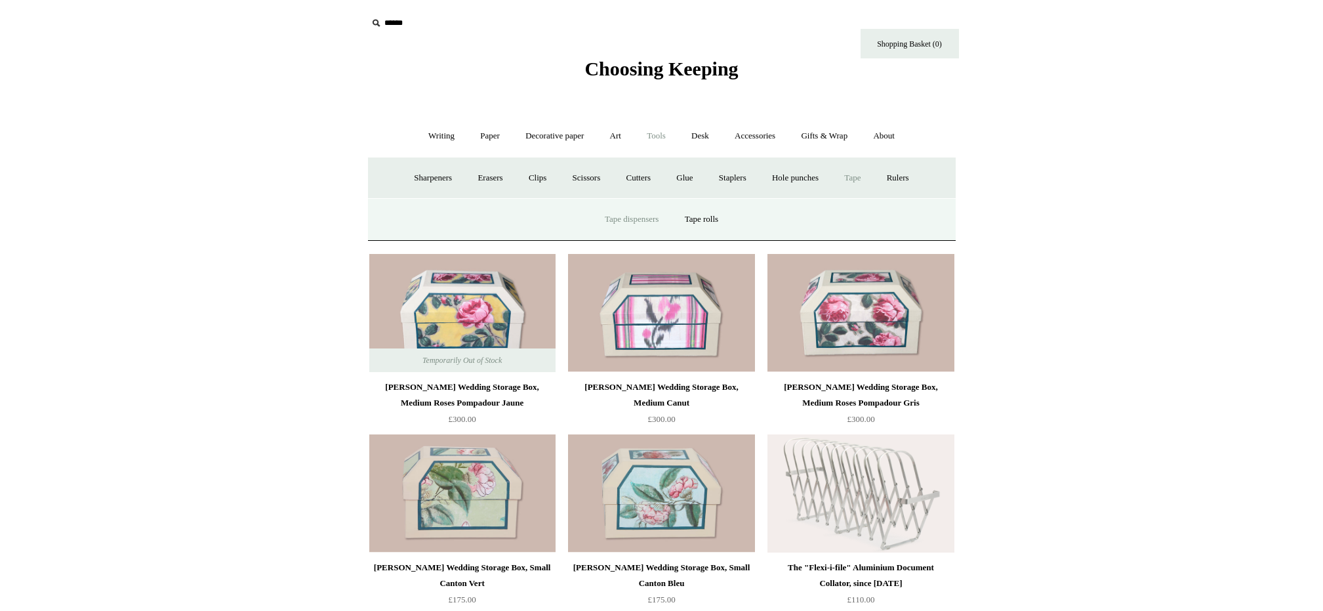
click at [616, 217] on link "Tape dispensers" at bounding box center [631, 219] width 77 height 35
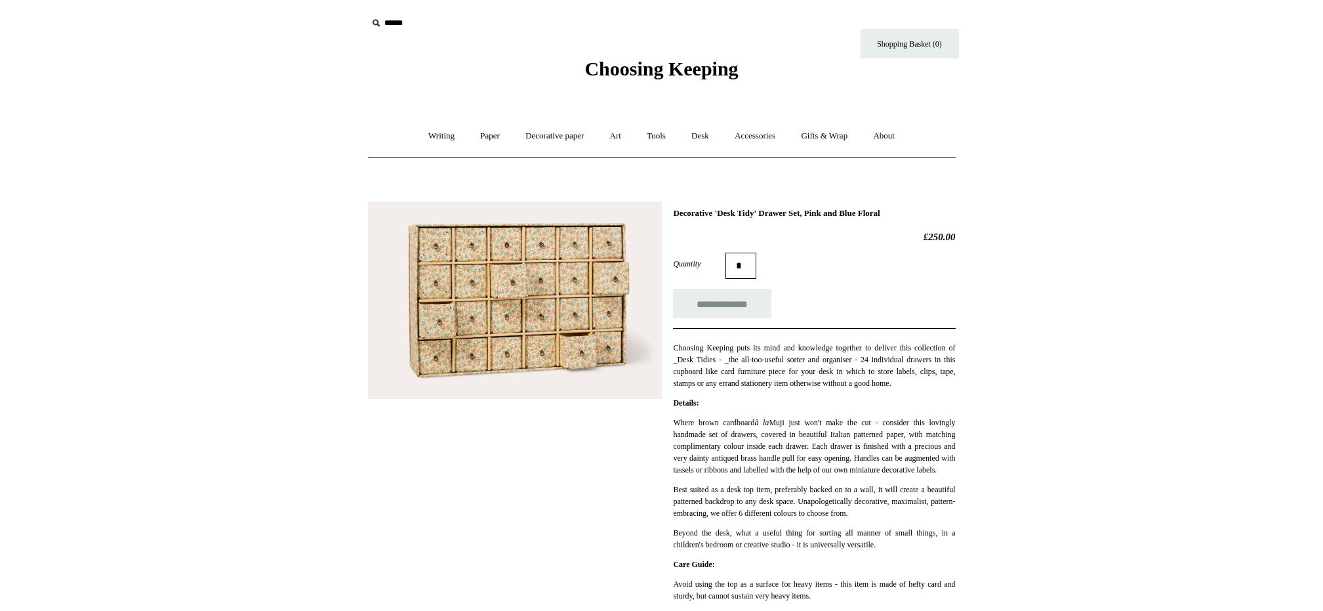
click at [476, 298] on img at bounding box center [515, 299] width 294 height 197
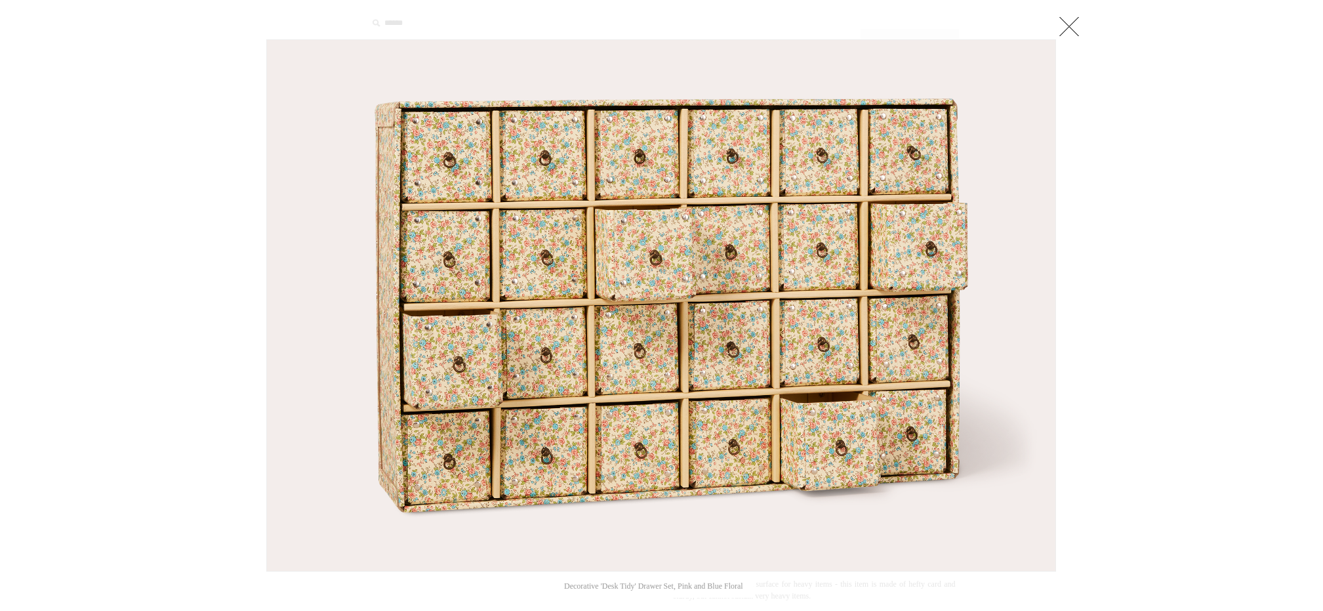
click at [1065, 23] on link at bounding box center [1069, 26] width 26 height 26
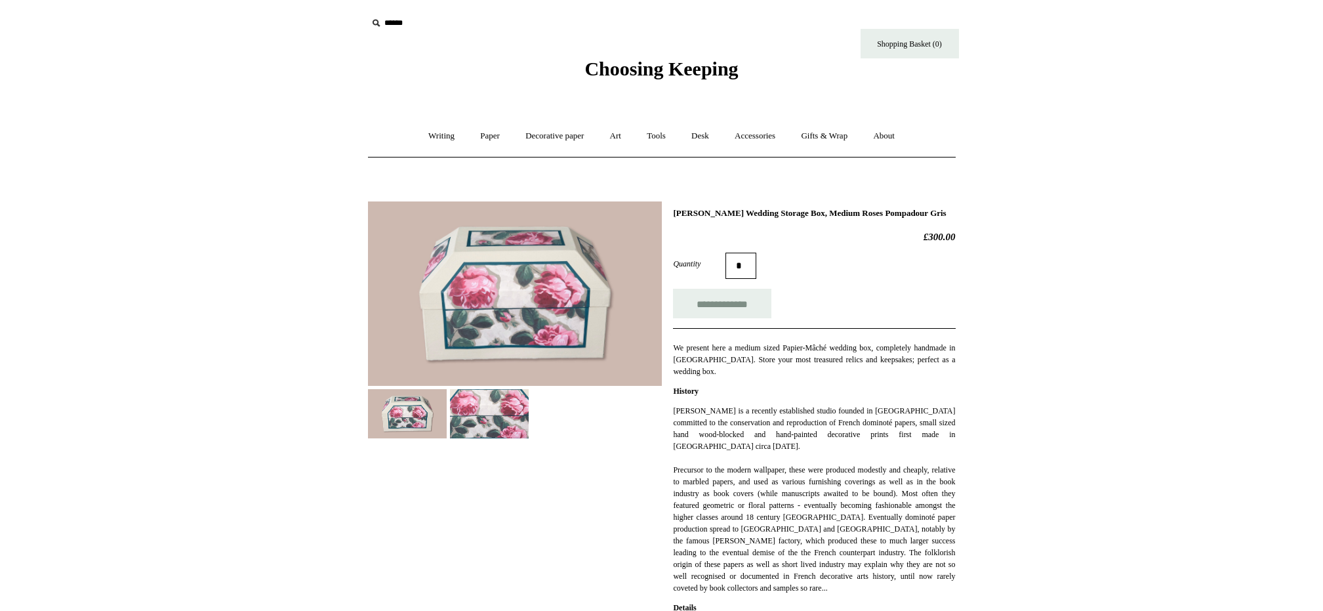
click at [483, 415] on img at bounding box center [489, 413] width 79 height 49
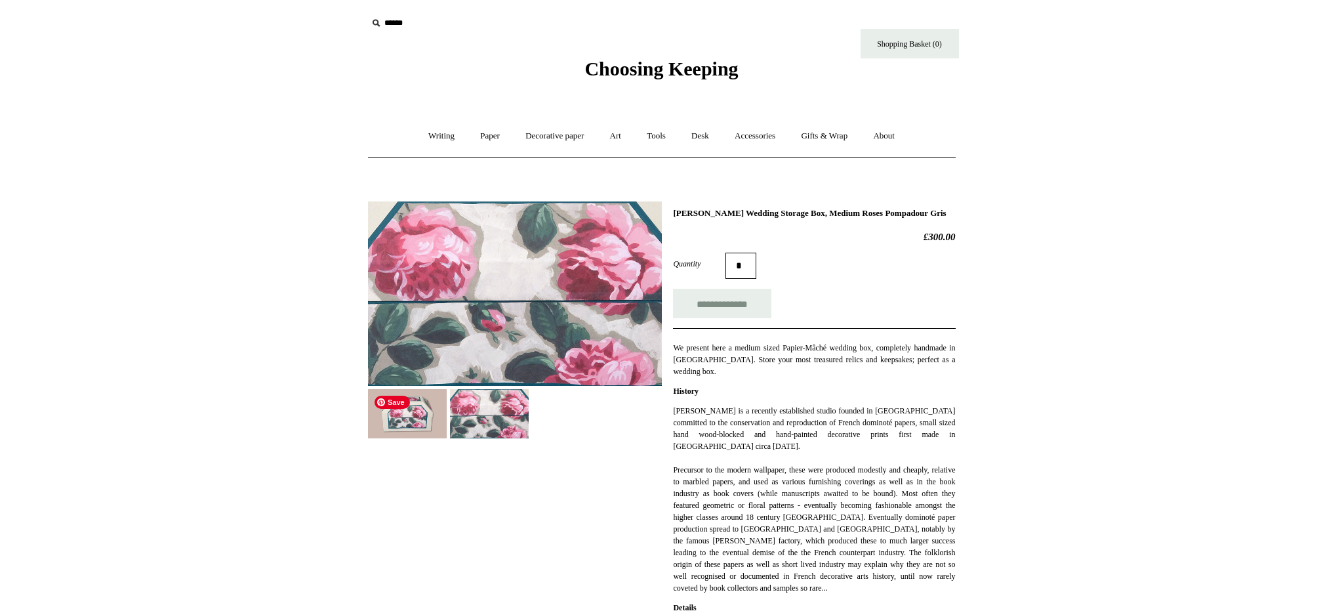
click at [386, 414] on img at bounding box center [407, 413] width 79 height 49
